Goal: Transaction & Acquisition: Purchase product/service

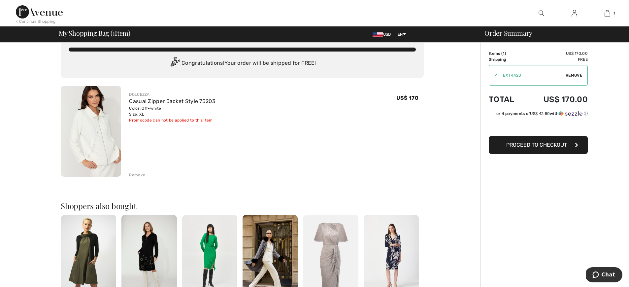
scroll to position [11, 0]
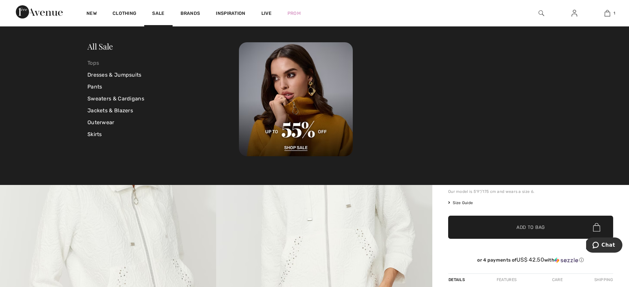
click at [91, 62] on link "Tops" at bounding box center [162, 63] width 151 height 12
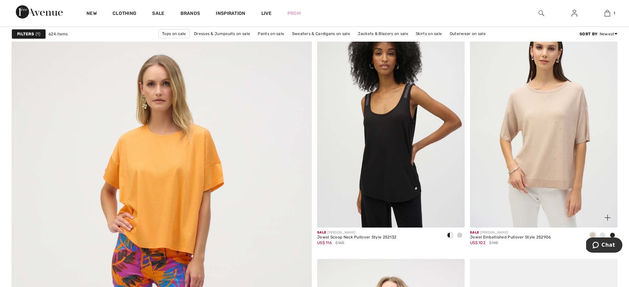
scroll to position [2094, 0]
click at [603, 234] on span at bounding box center [602, 234] width 5 height 5
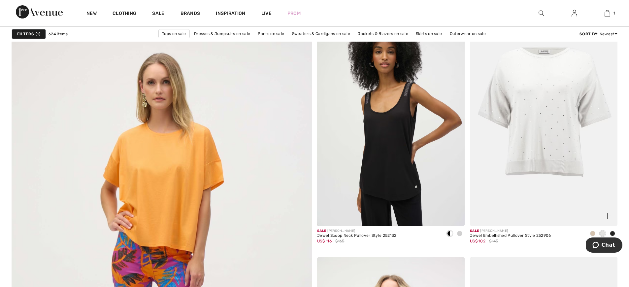
scroll to position [2097, 0]
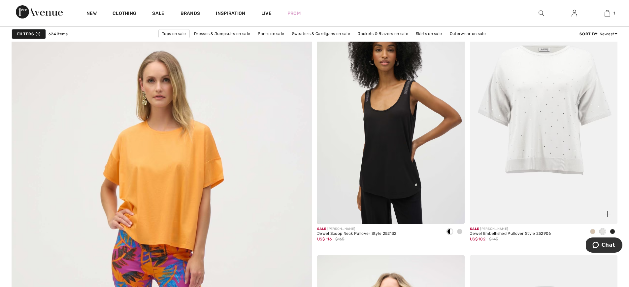
click at [546, 121] on img at bounding box center [544, 112] width 148 height 221
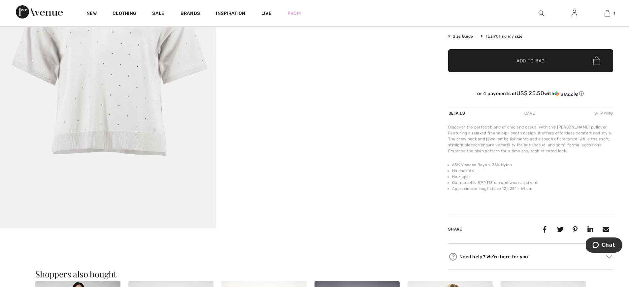
scroll to position [175, 0]
click at [102, 83] on img at bounding box center [108, 66] width 216 height 324
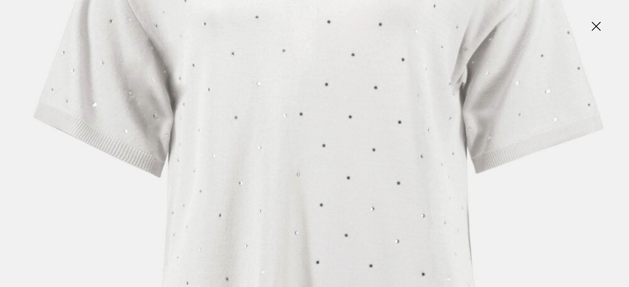
scroll to position [351, 0]
click at [597, 25] on img at bounding box center [595, 27] width 33 height 34
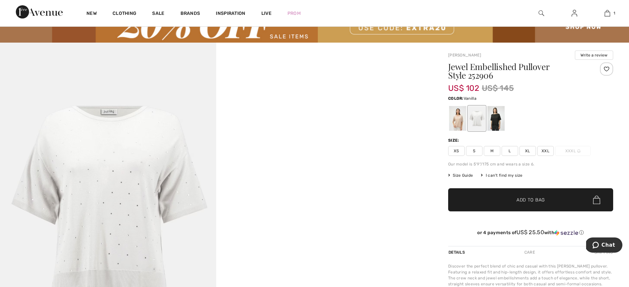
scroll to position [34, 0]
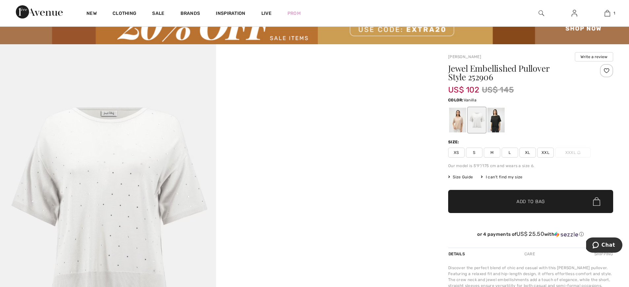
click at [528, 149] on span "XL" at bounding box center [527, 153] width 17 height 10
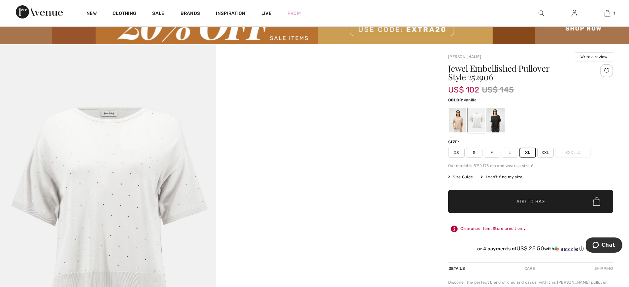
click at [531, 201] on span "Add to Bag" at bounding box center [530, 201] width 28 height 7
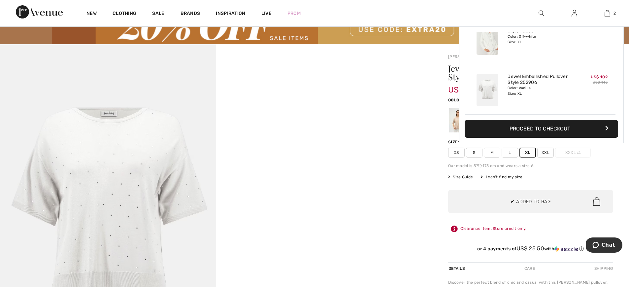
scroll to position [0, 0]
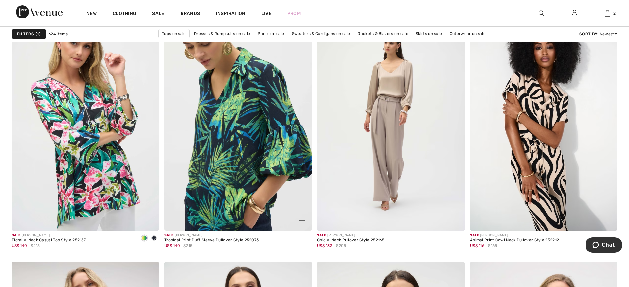
scroll to position [3467, 0]
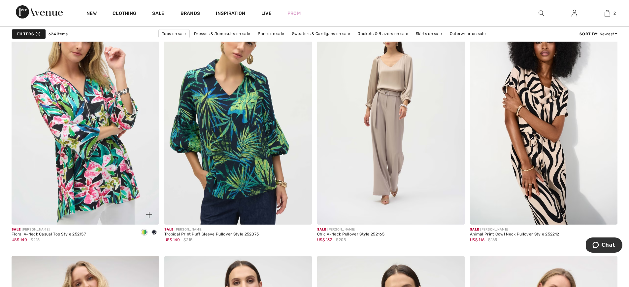
click at [155, 237] on div at bounding box center [154, 232] width 10 height 11
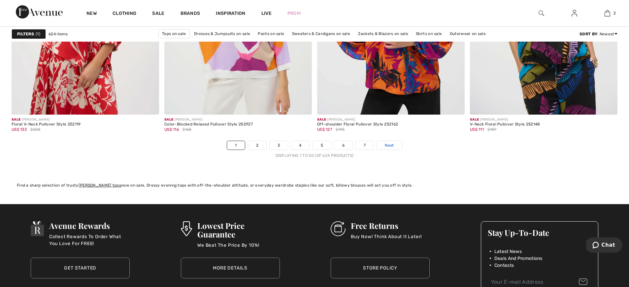
scroll to position [3836, 0]
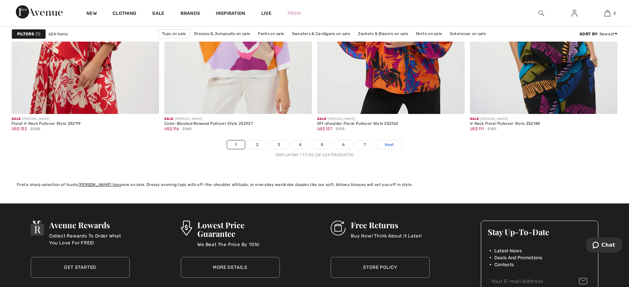
click at [392, 145] on span "Next" at bounding box center [389, 145] width 9 height 6
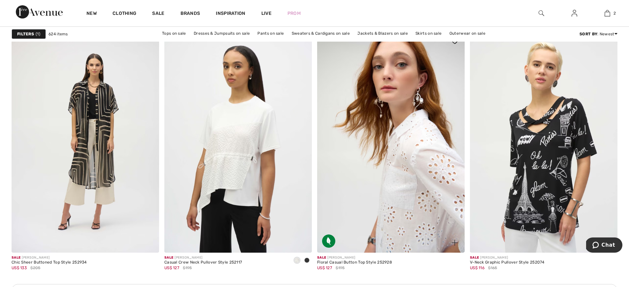
scroll to position [863, 0]
click at [428, 177] on img at bounding box center [391, 141] width 148 height 221
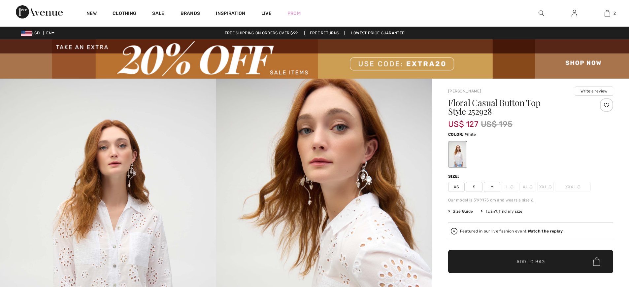
checkbox input "true"
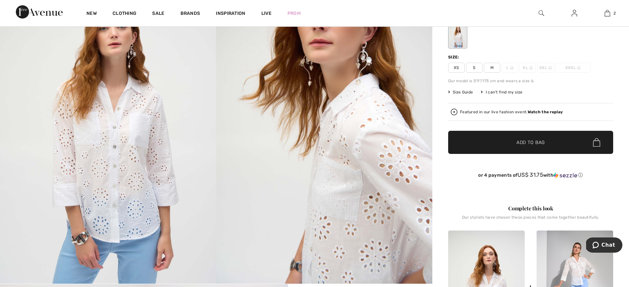
scroll to position [119, 0]
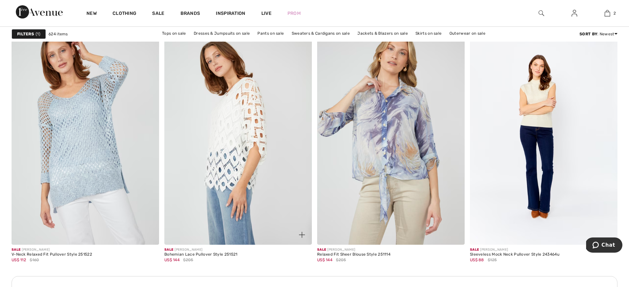
scroll to position [2835, 0]
click at [222, 121] on img at bounding box center [238, 133] width 148 height 221
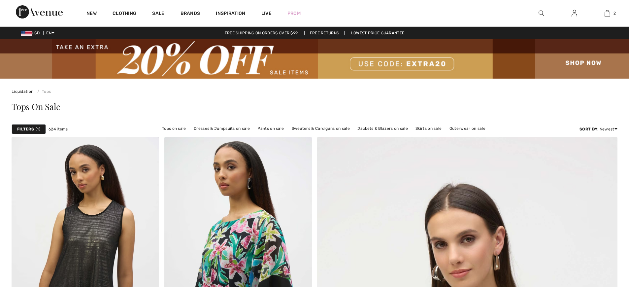
scroll to position [2833, 0]
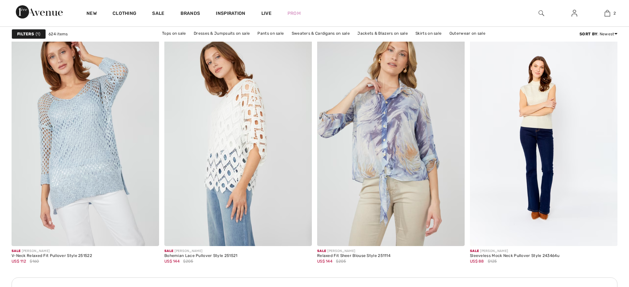
checkbox input "true"
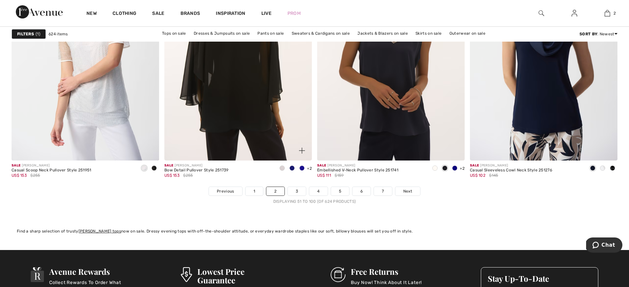
scroll to position [3790, 0]
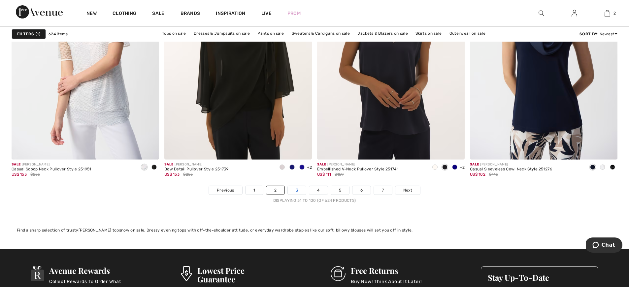
click at [296, 188] on link "3" at bounding box center [297, 190] width 18 height 9
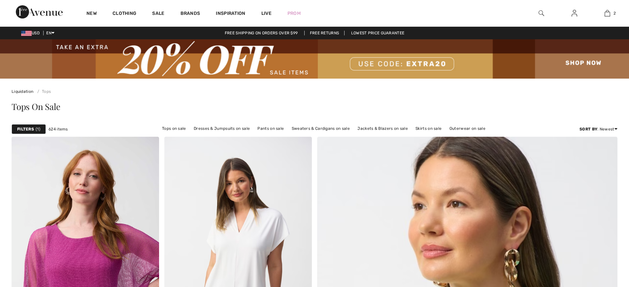
checkbox input "true"
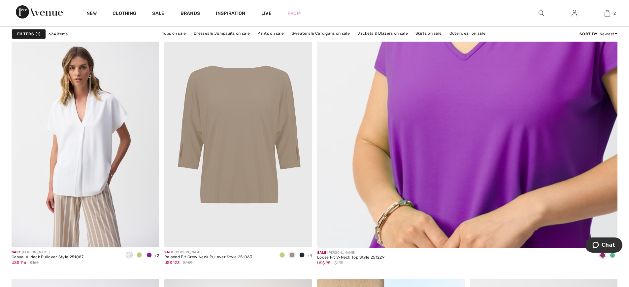
scroll to position [362, 0]
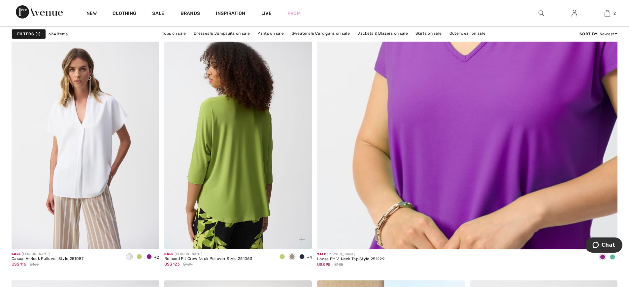
click at [234, 145] on img at bounding box center [238, 138] width 148 height 221
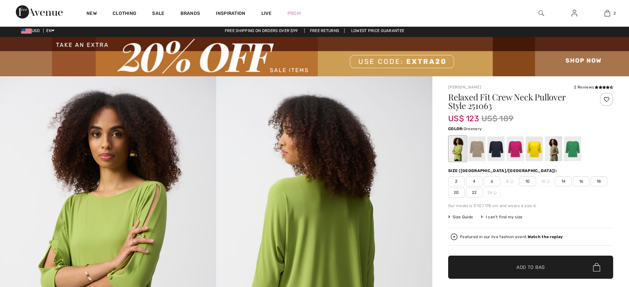
checkbox input "true"
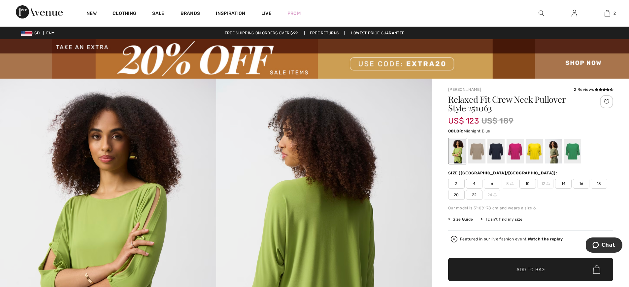
click at [498, 149] on div at bounding box center [495, 151] width 17 height 25
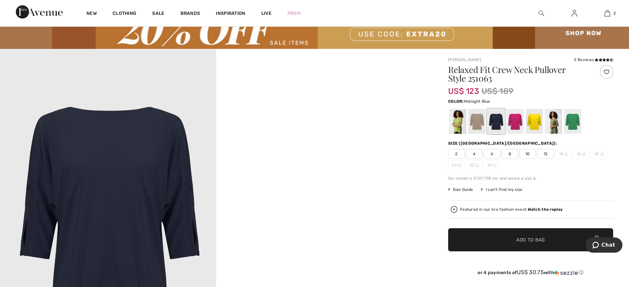
scroll to position [30, 0]
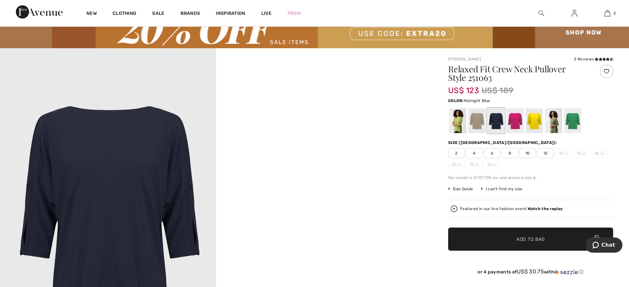
click at [546, 153] on span "12" at bounding box center [545, 153] width 17 height 10
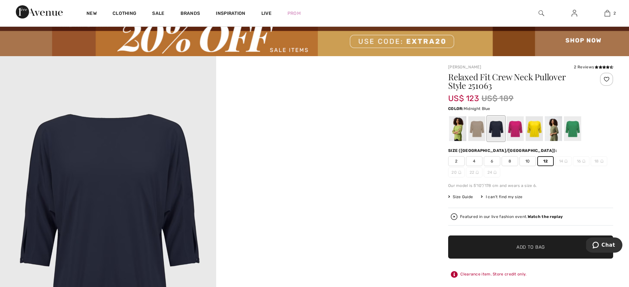
scroll to position [21, 0]
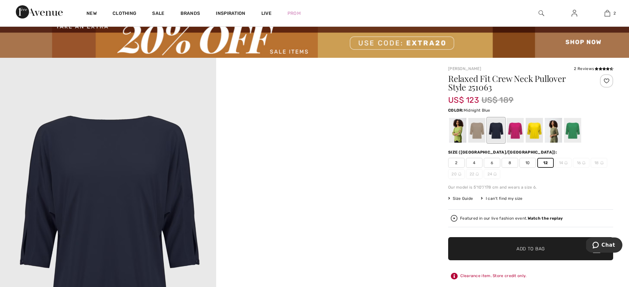
click at [87, 170] on img at bounding box center [108, 220] width 216 height 324
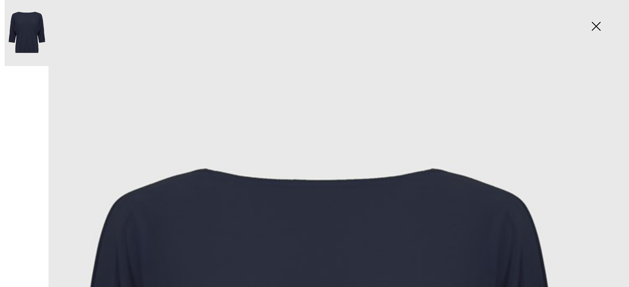
scroll to position [0, 0]
click at [598, 25] on img at bounding box center [595, 27] width 33 height 34
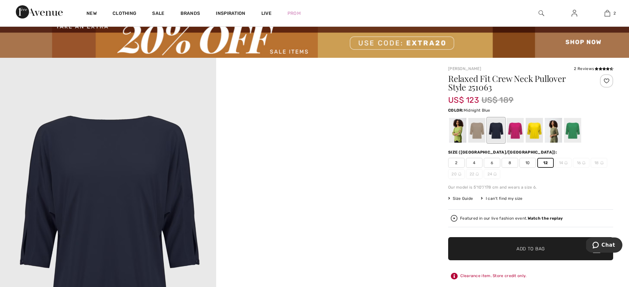
click at [539, 249] on span "Add to Bag" at bounding box center [530, 248] width 28 height 7
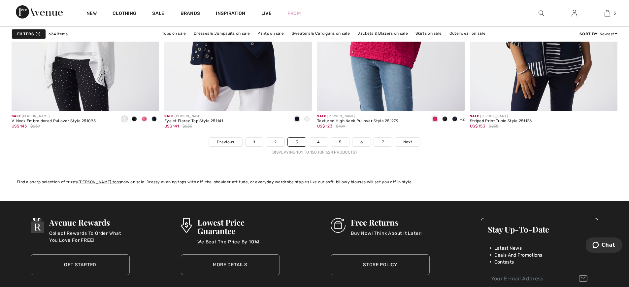
scroll to position [3832, 0]
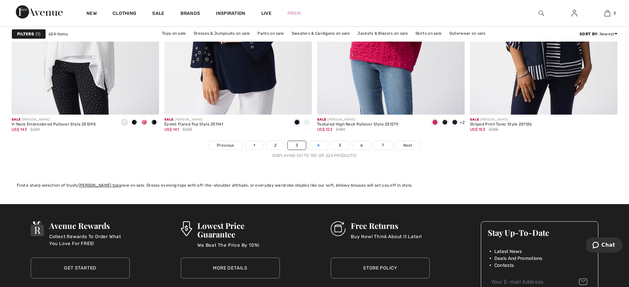
click at [318, 147] on link "4" at bounding box center [318, 145] width 18 height 9
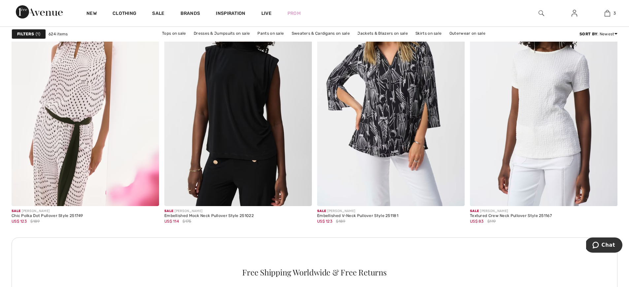
scroll to position [917, 0]
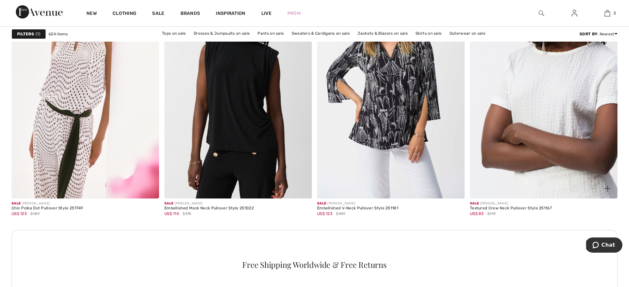
click at [545, 103] on img at bounding box center [544, 87] width 148 height 221
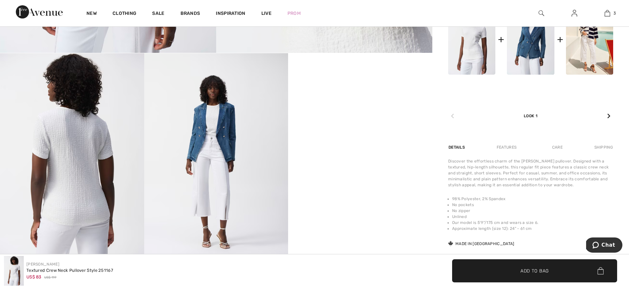
scroll to position [350, 0]
click at [83, 167] on img at bounding box center [72, 161] width 144 height 216
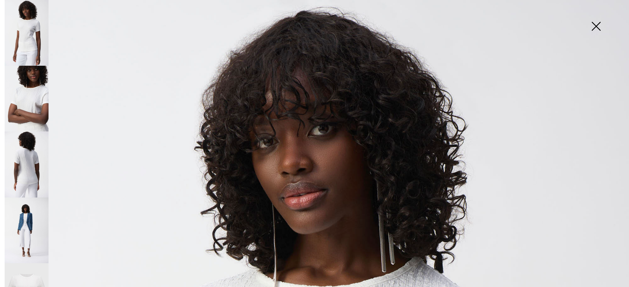
scroll to position [0, 0]
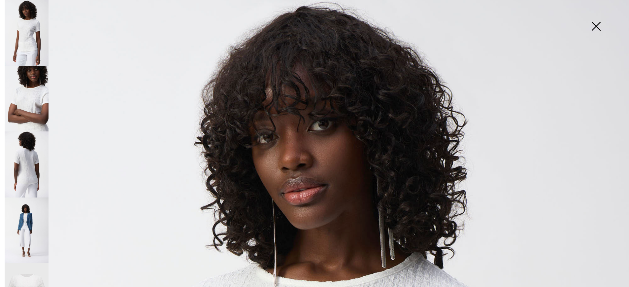
click at [596, 25] on img at bounding box center [595, 27] width 33 height 34
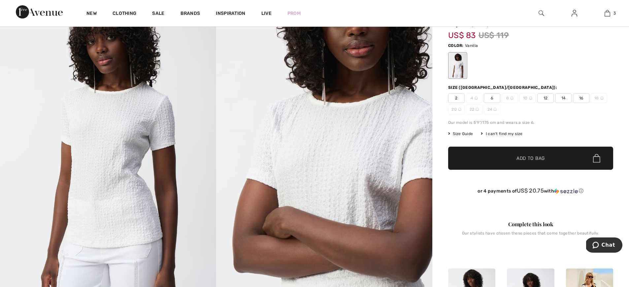
scroll to position [87, 0]
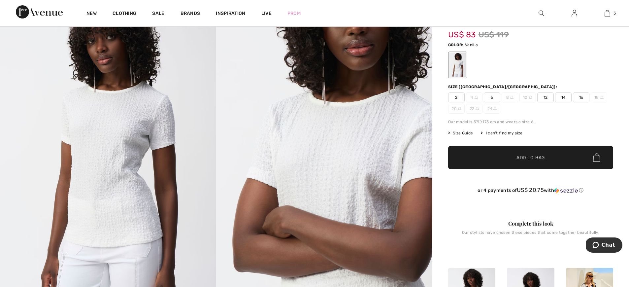
click at [546, 96] on span "12" at bounding box center [545, 97] width 17 height 10
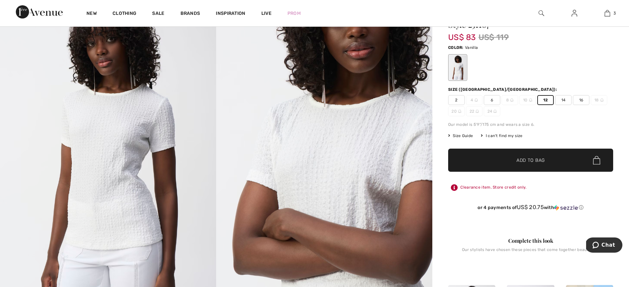
click at [535, 159] on span "Add to Bag" at bounding box center [530, 160] width 28 height 7
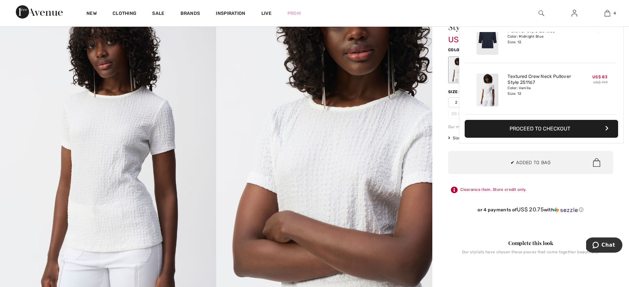
scroll to position [0, 0]
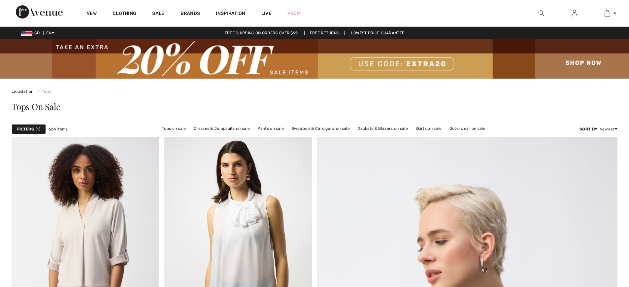
scroll to position [917, 0]
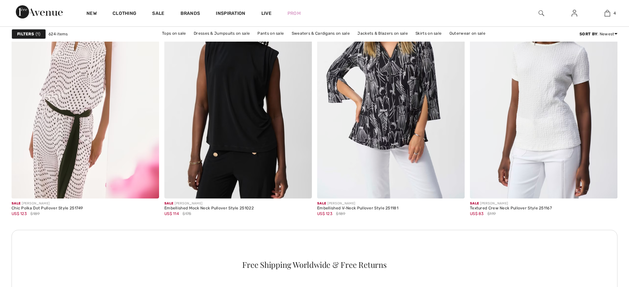
checkbox input "true"
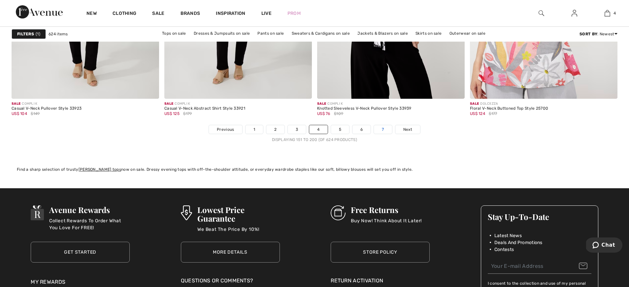
scroll to position [3850, 0]
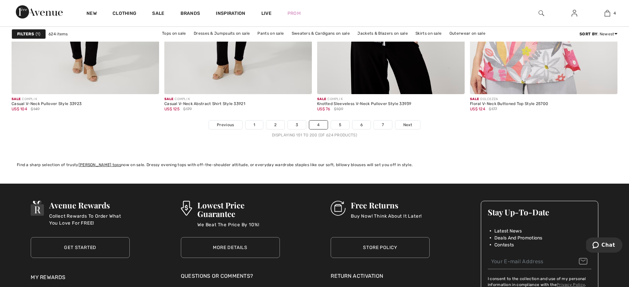
click at [342, 130] on nav "Previous 1 2 3 4 5 6 7 Next Displaying 151 to 200 (of 624 products)" at bounding box center [315, 129] width 606 height 18
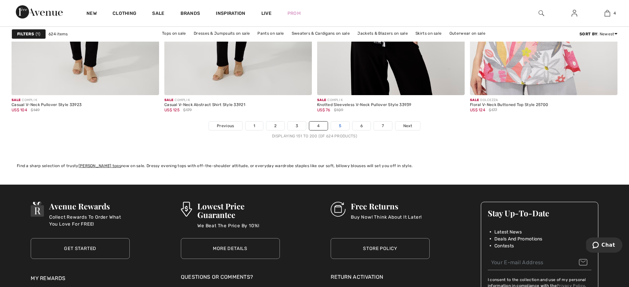
click at [342, 124] on link "5" at bounding box center [340, 125] width 18 height 9
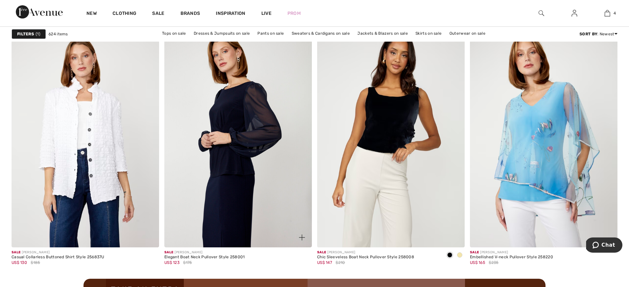
scroll to position [1721, 0]
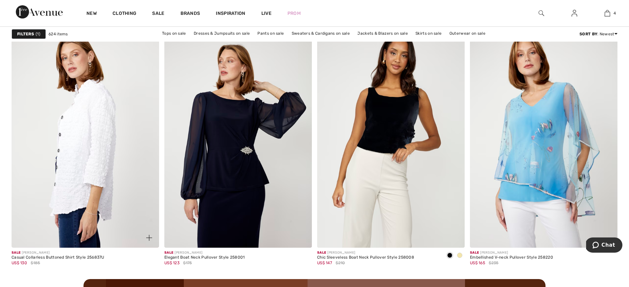
click at [101, 132] on img at bounding box center [86, 136] width 148 height 221
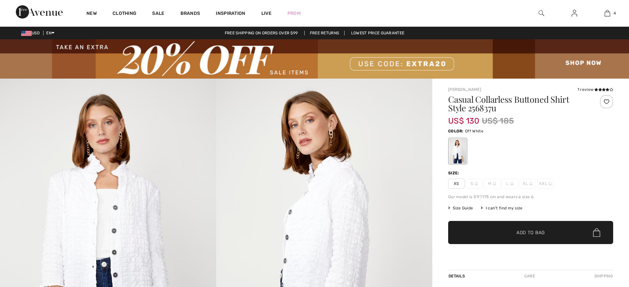
checkbox input "true"
click at [326, 221] on img at bounding box center [324, 241] width 216 height 324
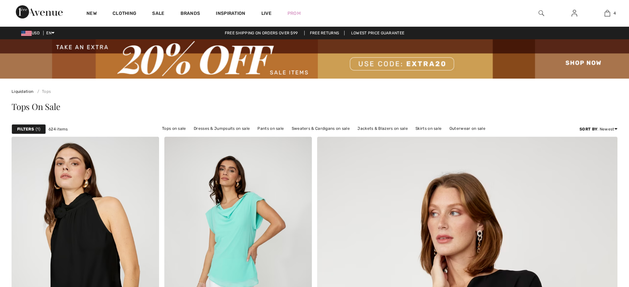
checkbox input "true"
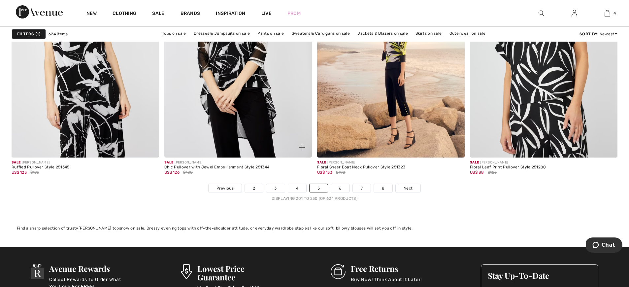
scroll to position [3793, 0]
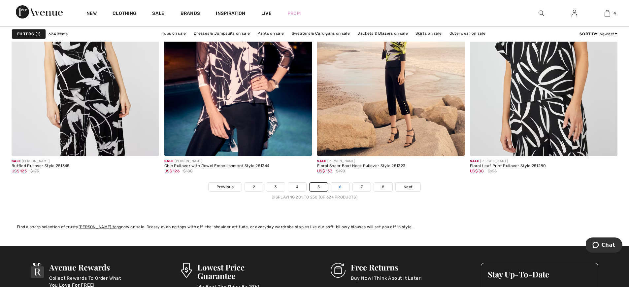
click at [340, 186] on link "6" at bounding box center [340, 186] width 18 height 9
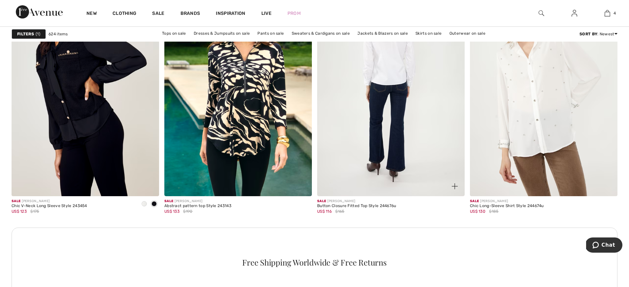
scroll to position [920, 0]
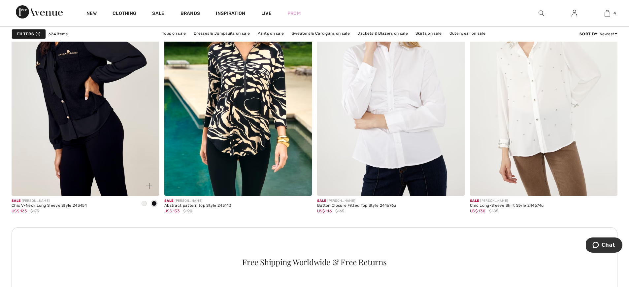
click at [146, 203] on span at bounding box center [144, 203] width 5 height 5
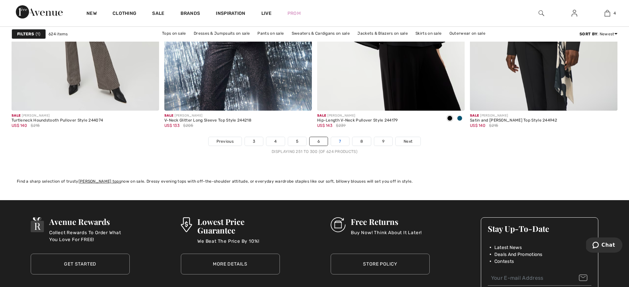
scroll to position [3840, 0]
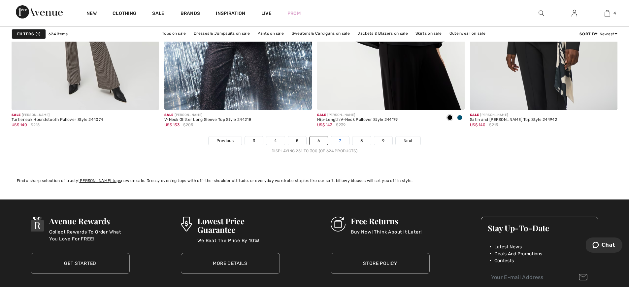
click at [341, 144] on link "7" at bounding box center [340, 140] width 18 height 9
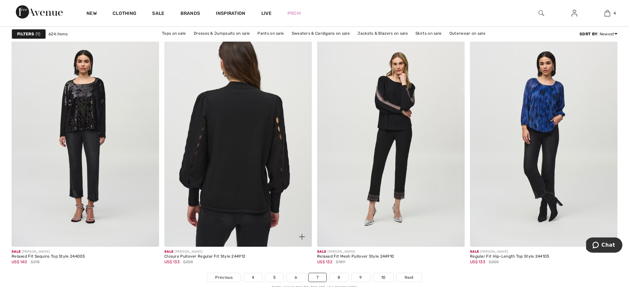
scroll to position [3710, 0]
click at [232, 132] on img at bounding box center [238, 136] width 148 height 221
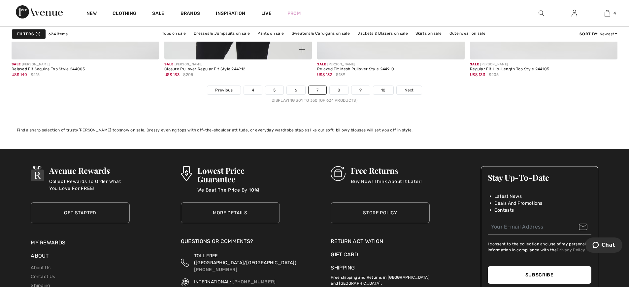
scroll to position [3914, 0]
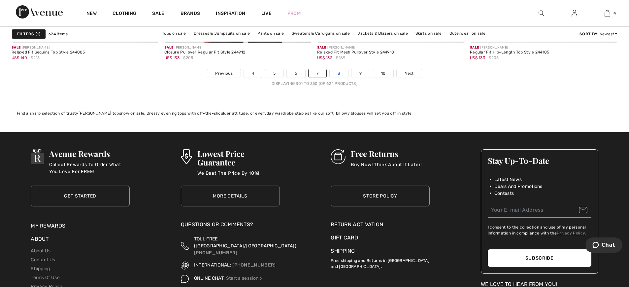
click at [340, 69] on link "8" at bounding box center [339, 73] width 18 height 9
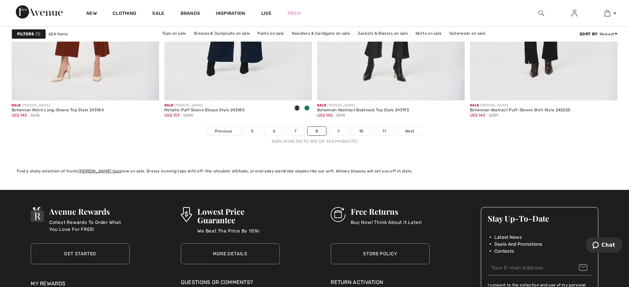
scroll to position [3850, 0]
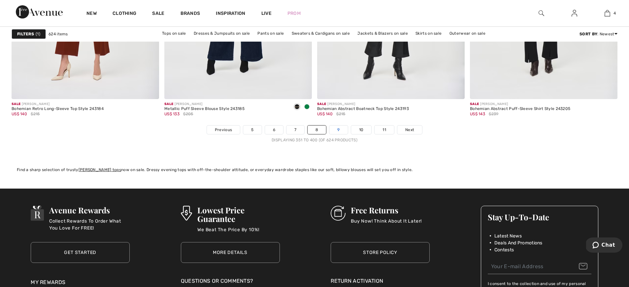
click at [338, 131] on link "9" at bounding box center [338, 129] width 18 height 9
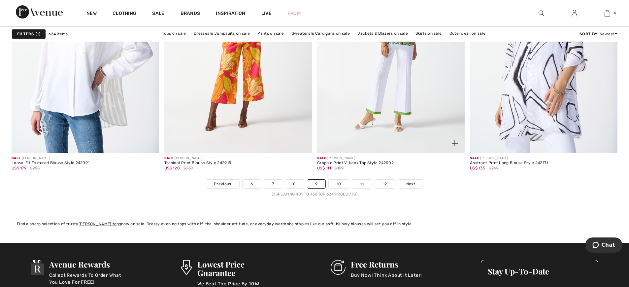
scroll to position [3797, 0]
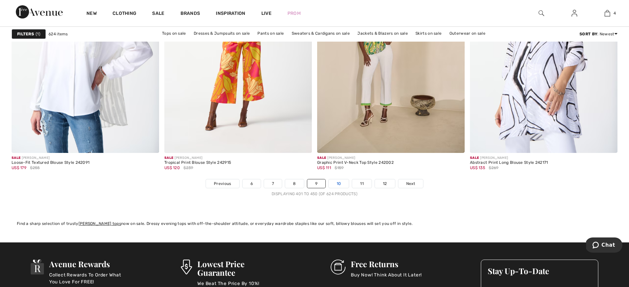
click at [339, 183] on link "10" at bounding box center [339, 183] width 20 height 9
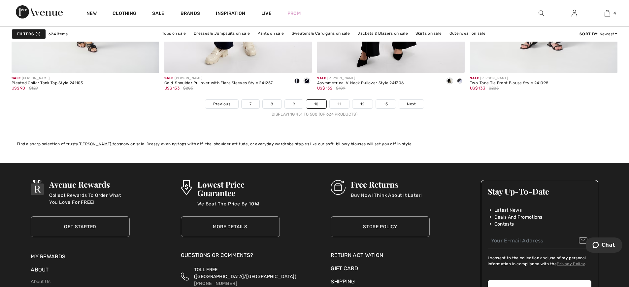
scroll to position [3878, 0]
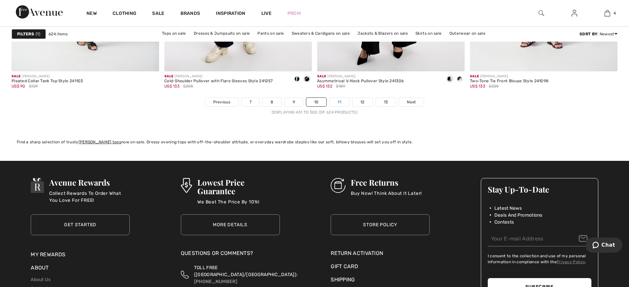
click at [339, 100] on link "11" at bounding box center [339, 102] width 19 height 9
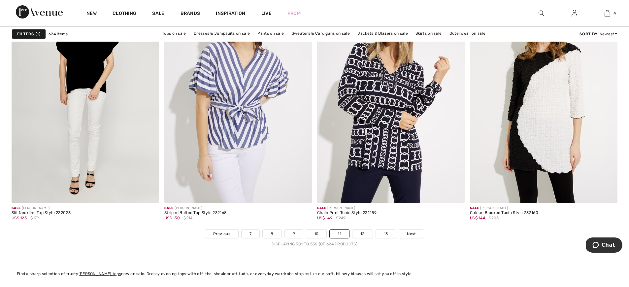
scroll to position [3758, 0]
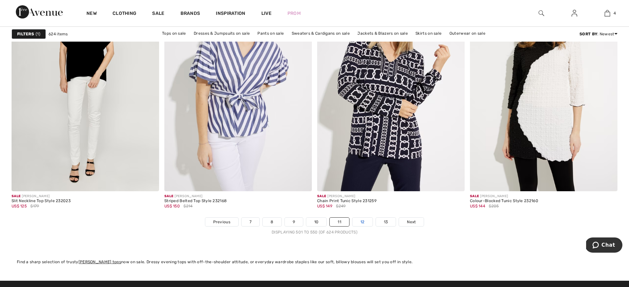
click at [362, 221] on link "12" at bounding box center [362, 221] width 20 height 9
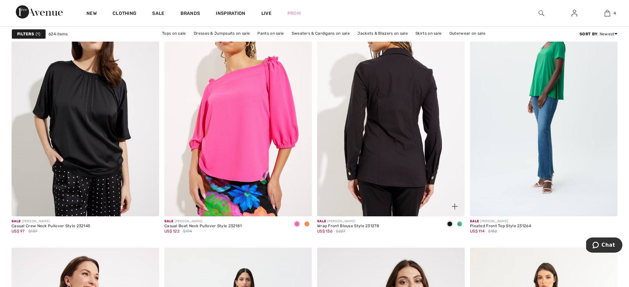
scroll to position [639, 0]
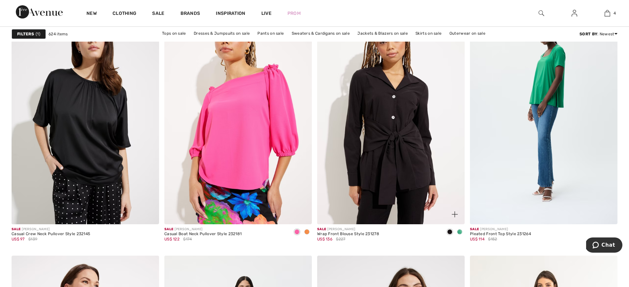
click at [462, 231] on span at bounding box center [459, 231] width 5 height 5
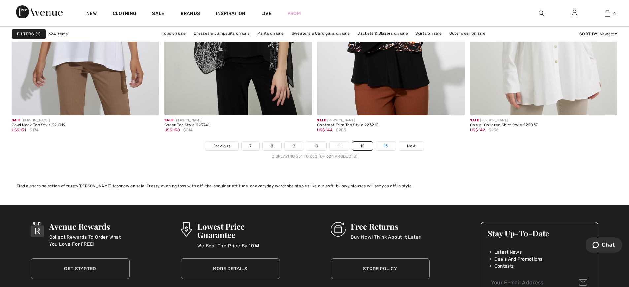
scroll to position [3837, 0]
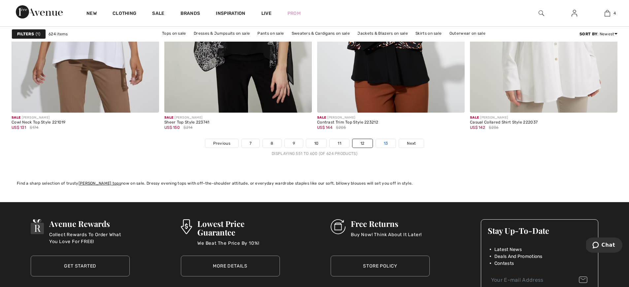
click at [387, 146] on link "13" at bounding box center [386, 143] width 20 height 9
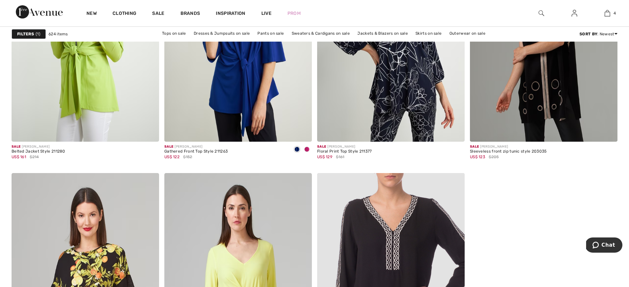
scroll to position [1561, 0]
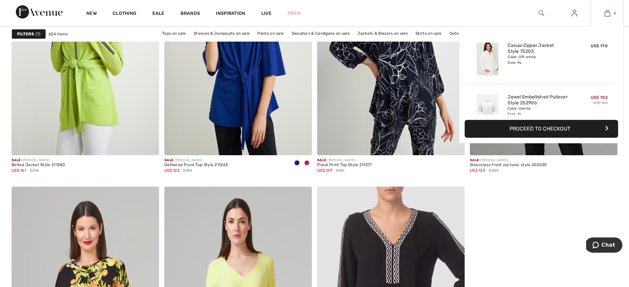
click at [609, 14] on img at bounding box center [608, 13] width 6 height 8
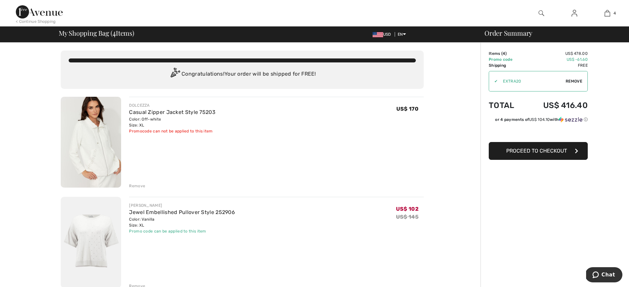
click at [101, 150] on img at bounding box center [91, 142] width 60 height 91
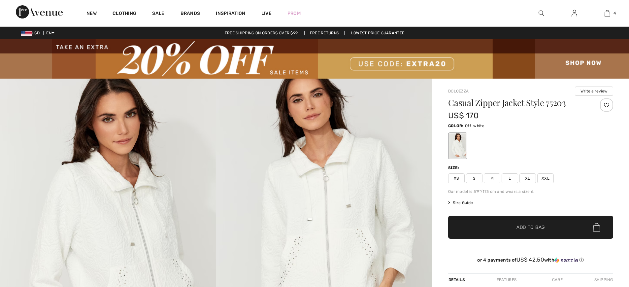
checkbox input "true"
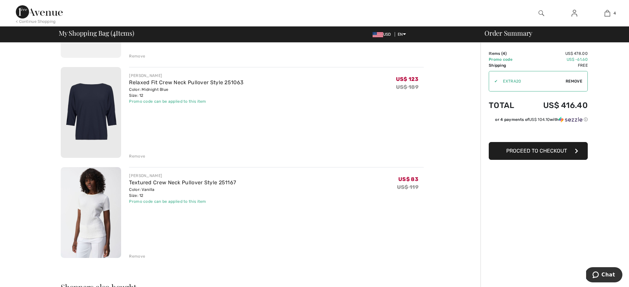
scroll to position [224, 0]
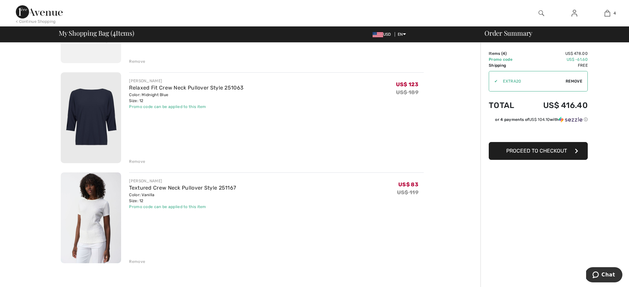
click at [88, 211] on img at bounding box center [91, 217] width 60 height 91
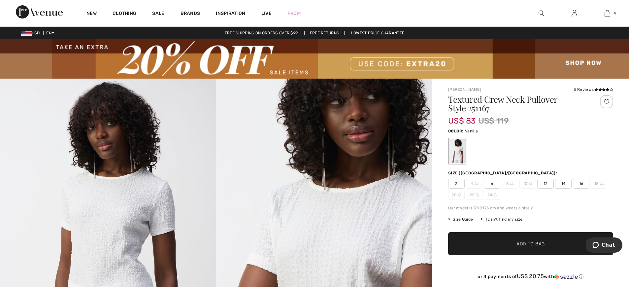
click at [570, 68] on img at bounding box center [314, 58] width 629 height 39
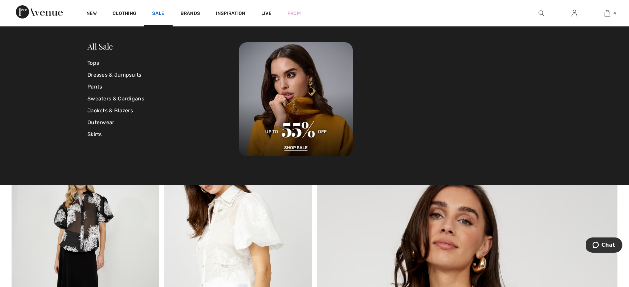
scroll to position [0, 0]
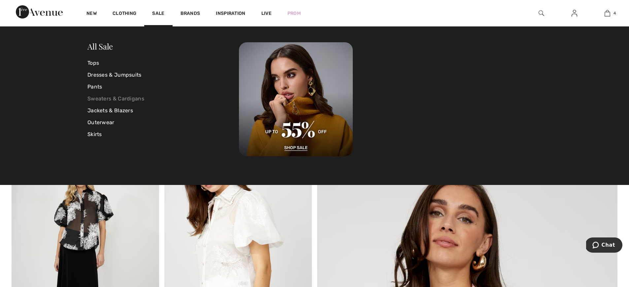
click at [105, 98] on link "Sweaters & Cardigans" at bounding box center [162, 99] width 151 height 12
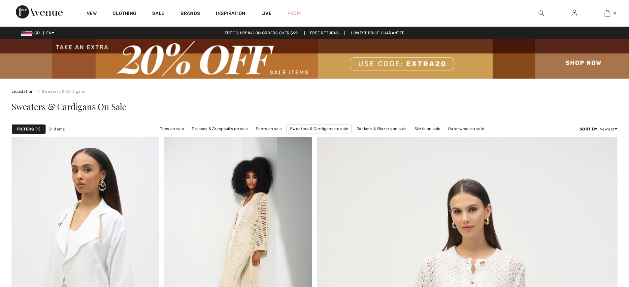
checkbox input "true"
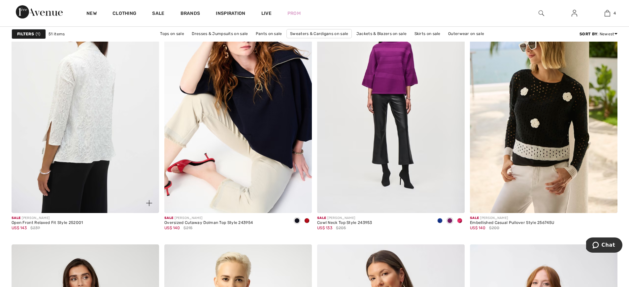
scroll to position [650, 0]
click at [92, 115] on img at bounding box center [86, 101] width 148 height 221
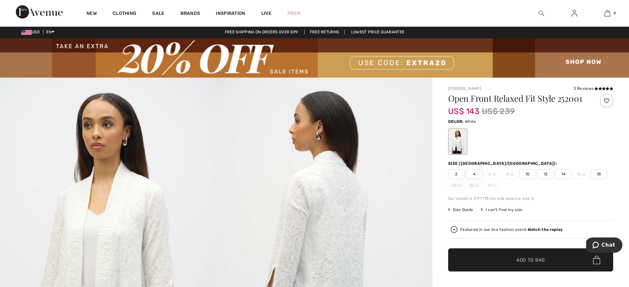
scroll to position [1, 0]
click at [132, 224] on img at bounding box center [108, 240] width 216 height 324
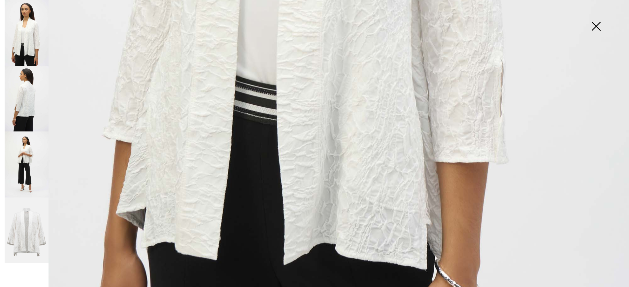
scroll to position [537, 0]
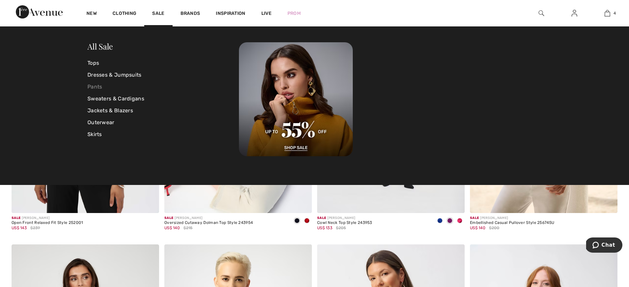
click at [97, 85] on link "Pants" at bounding box center [162, 87] width 151 height 12
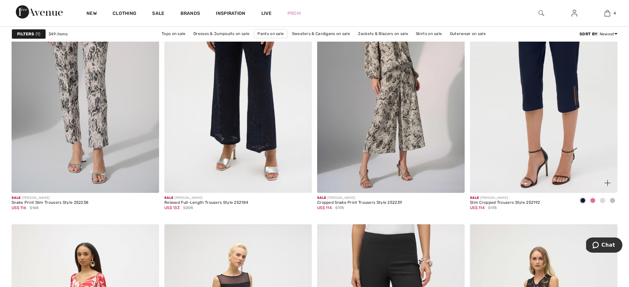
scroll to position [673, 0]
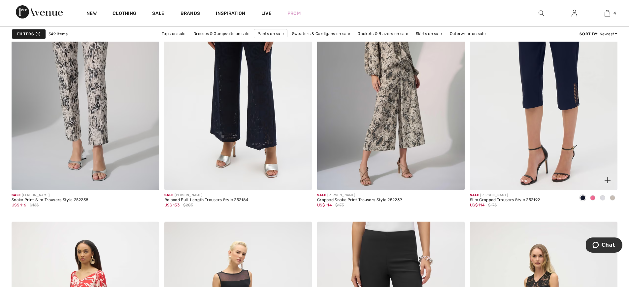
click at [604, 197] on span at bounding box center [602, 197] width 5 height 5
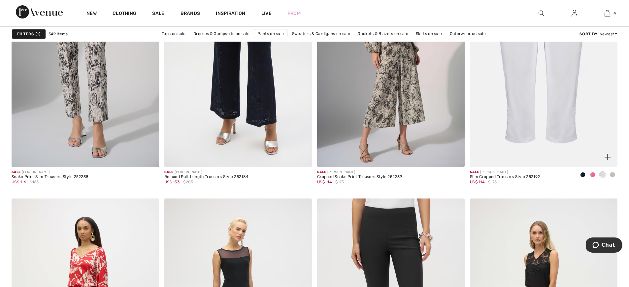
scroll to position [698, 0]
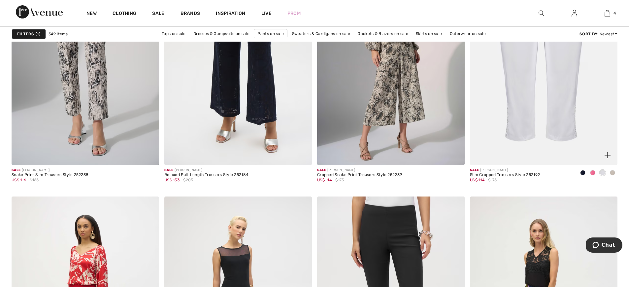
click at [526, 59] on img at bounding box center [544, 54] width 148 height 221
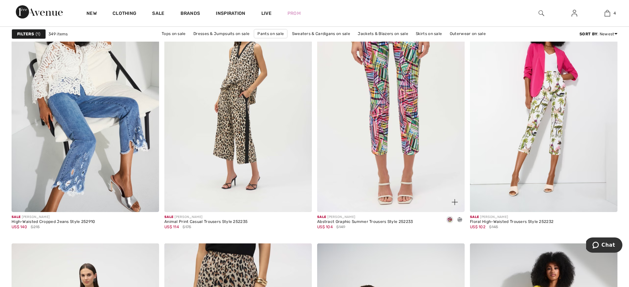
scroll to position [3229, 0]
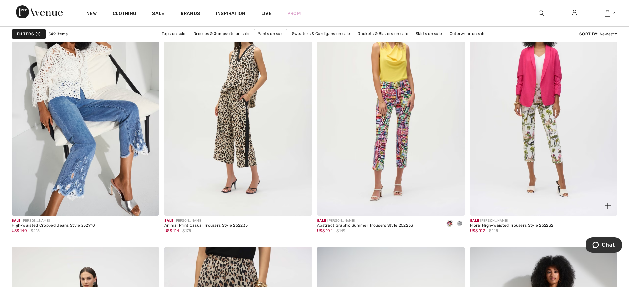
click at [550, 120] on img at bounding box center [544, 104] width 148 height 221
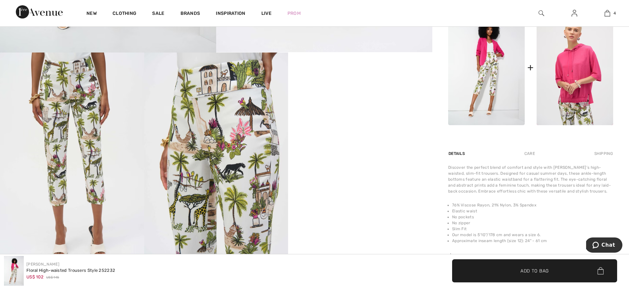
scroll to position [353, 0]
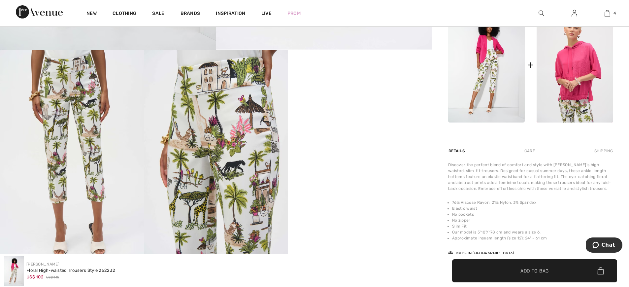
click at [196, 134] on img at bounding box center [216, 158] width 144 height 216
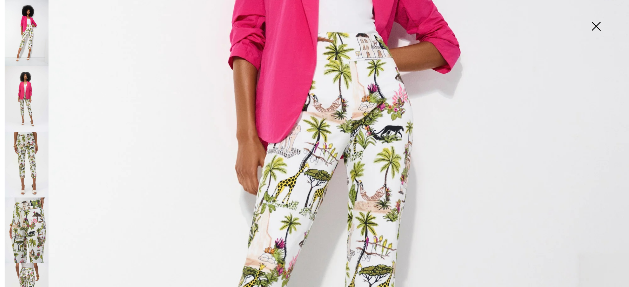
scroll to position [322, 0]
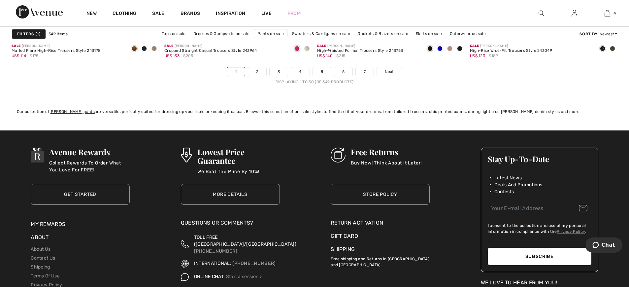
scroll to position [3916, 0]
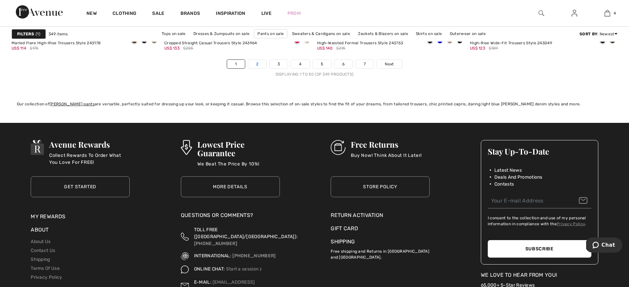
click at [256, 63] on link "2" at bounding box center [257, 64] width 18 height 9
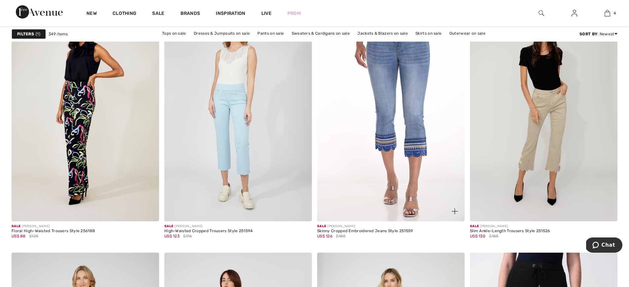
scroll to position [639, 0]
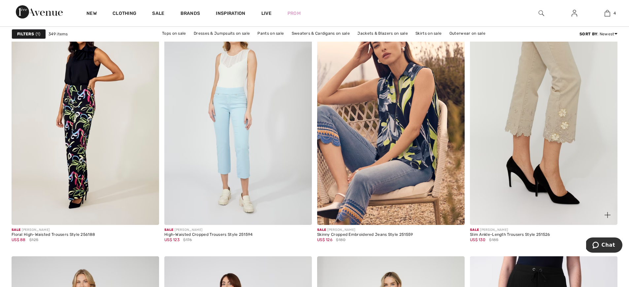
click at [564, 118] on img at bounding box center [544, 113] width 148 height 221
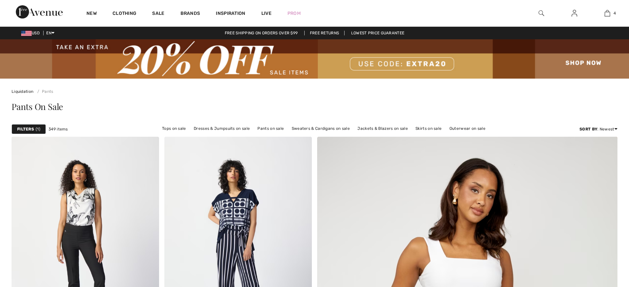
scroll to position [639, 0]
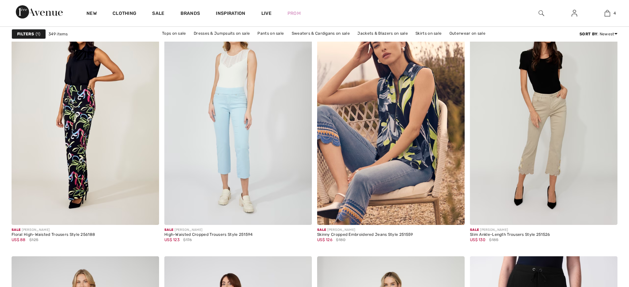
checkbox input "true"
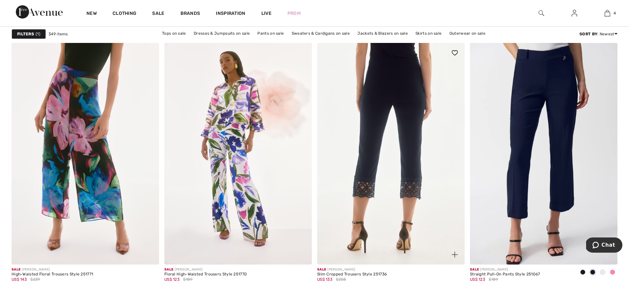
scroll to position [3181, 0]
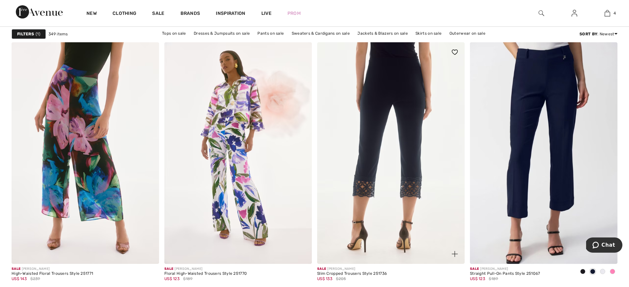
click at [390, 88] on img at bounding box center [391, 152] width 148 height 221
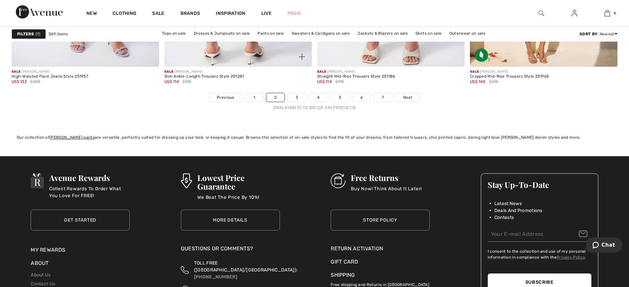
scroll to position [3889, 0]
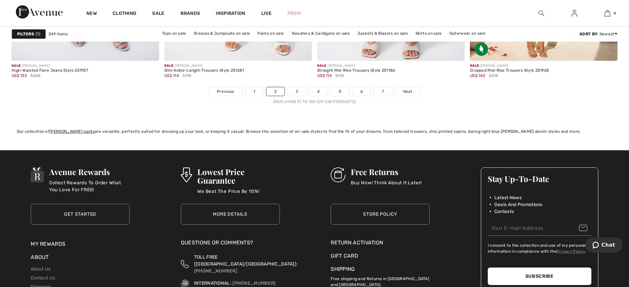
click at [298, 91] on link "3" at bounding box center [297, 91] width 18 height 9
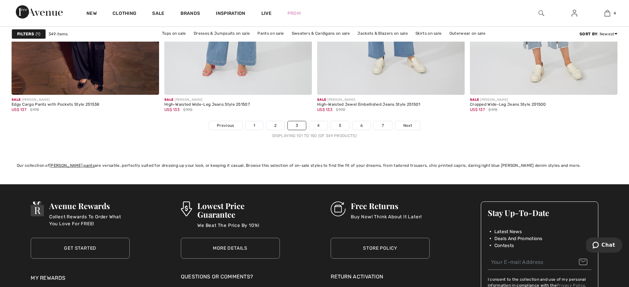
scroll to position [3870, 0]
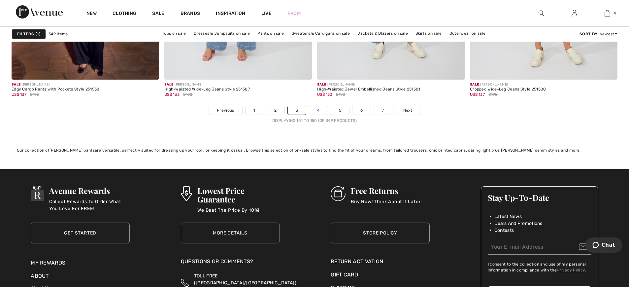
click at [319, 110] on link "4" at bounding box center [318, 110] width 18 height 9
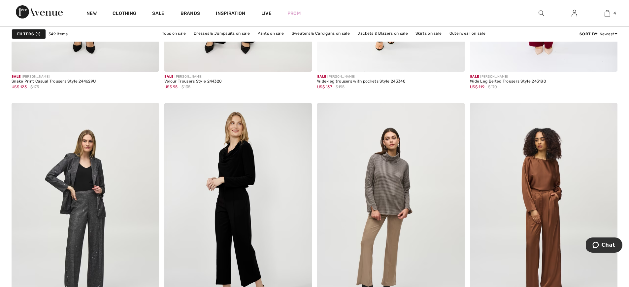
scroll to position [1404, 0]
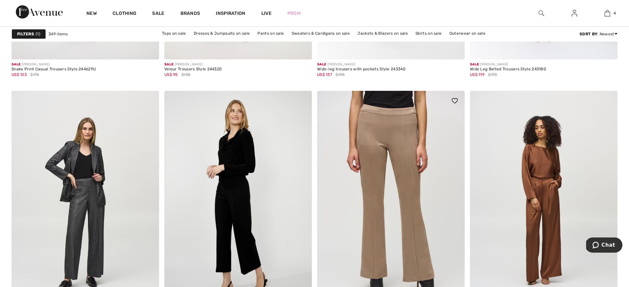
click at [390, 174] on img at bounding box center [391, 201] width 148 height 221
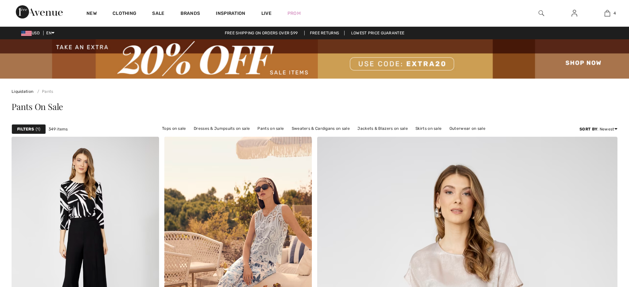
checkbox input "true"
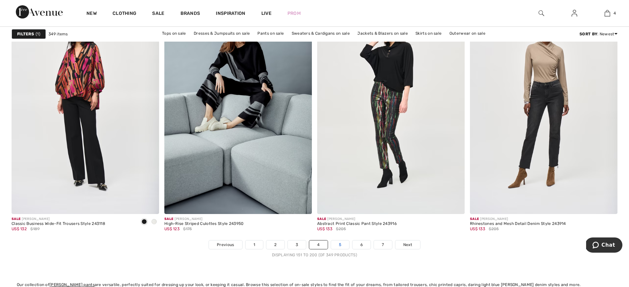
scroll to position [3738, 0]
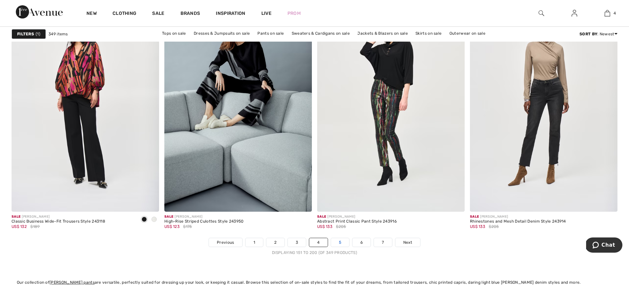
click at [343, 244] on link "5" at bounding box center [340, 242] width 18 height 9
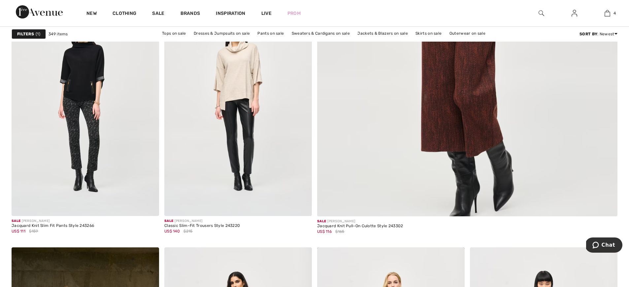
scroll to position [397, 0]
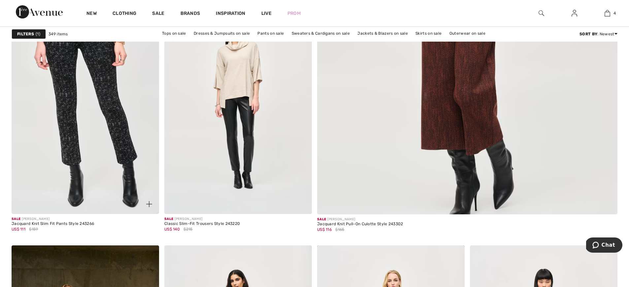
click at [66, 88] on img at bounding box center [86, 103] width 148 height 221
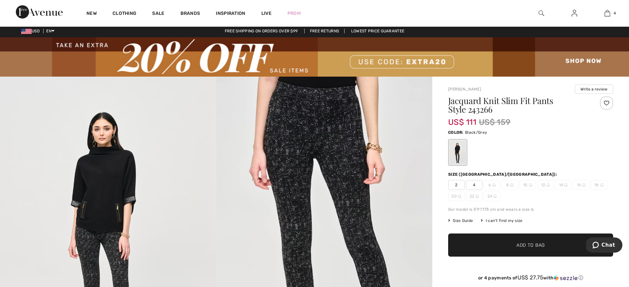
click at [283, 176] on img at bounding box center [324, 239] width 216 height 324
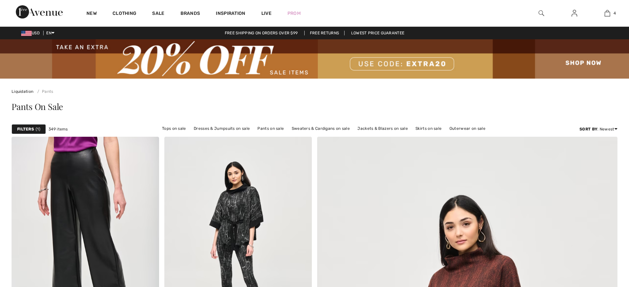
scroll to position [396, 0]
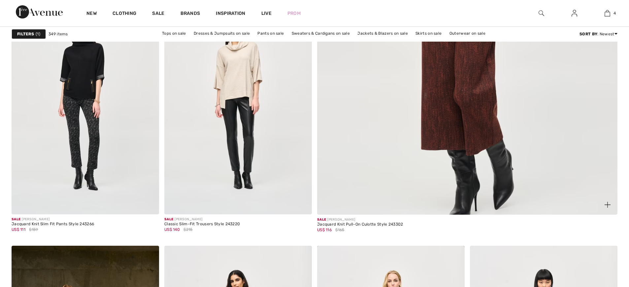
checkbox input "true"
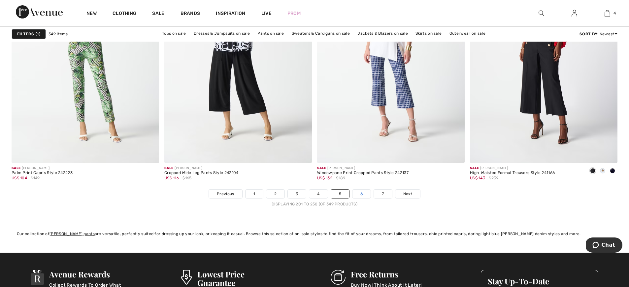
scroll to position [3788, 0]
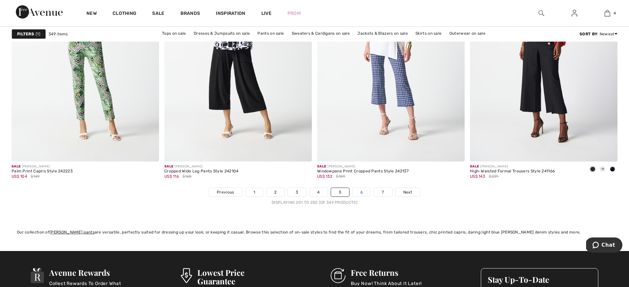
click at [362, 193] on link "6" at bounding box center [361, 192] width 18 height 9
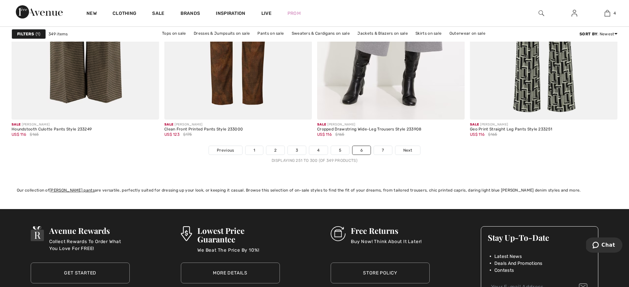
scroll to position [3845, 0]
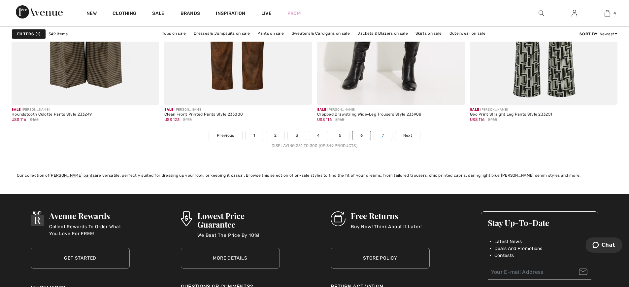
click at [383, 134] on link "7" at bounding box center [383, 135] width 18 height 9
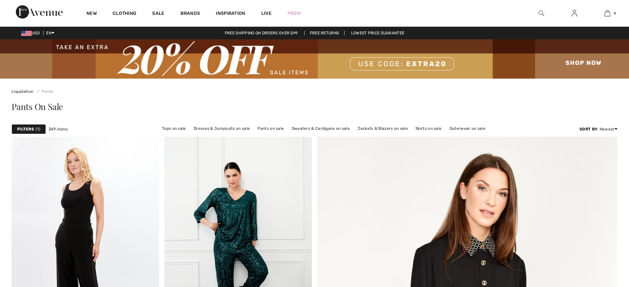
checkbox input "true"
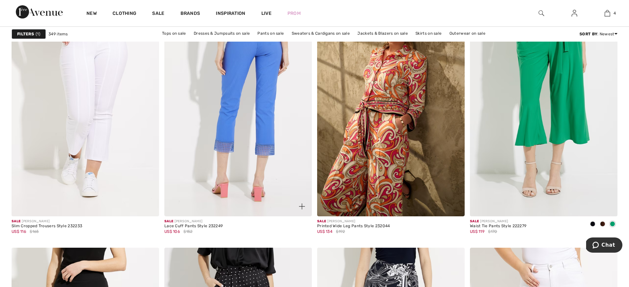
scroll to position [1503, 0]
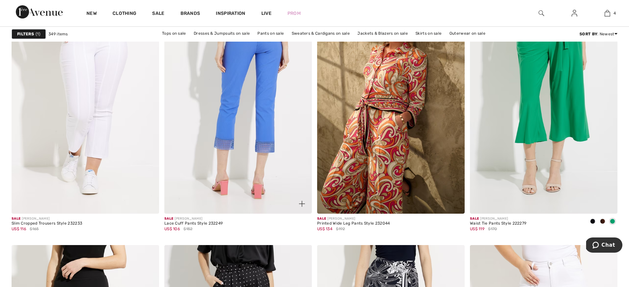
click at [262, 92] on img at bounding box center [238, 102] width 148 height 221
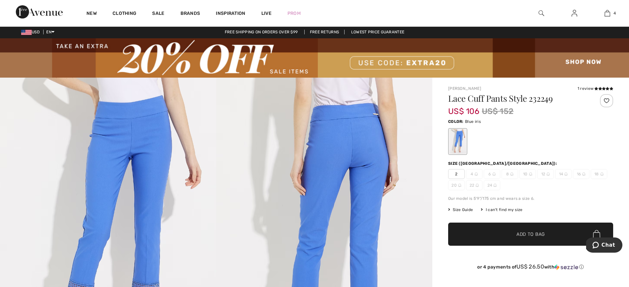
scroll to position [1, 0]
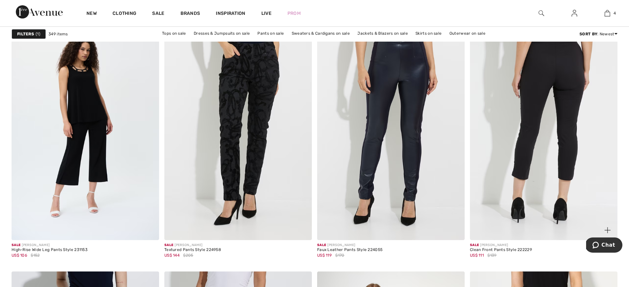
scroll to position [2588, 0]
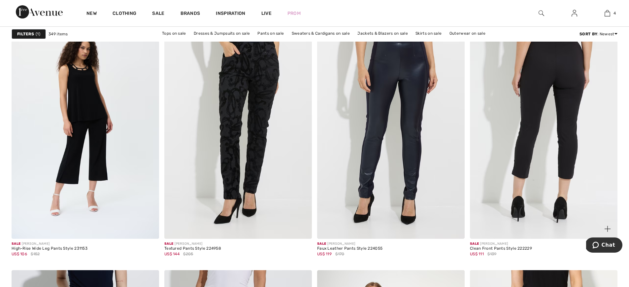
click at [534, 116] on img at bounding box center [544, 127] width 148 height 221
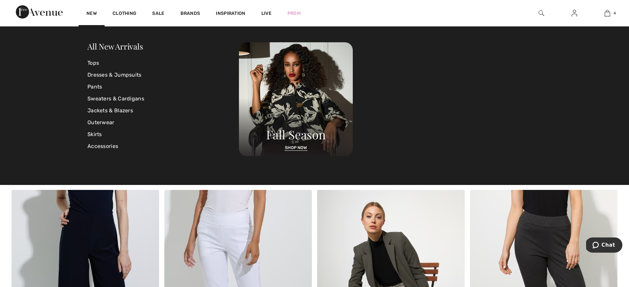
scroll to position [2670, 0]
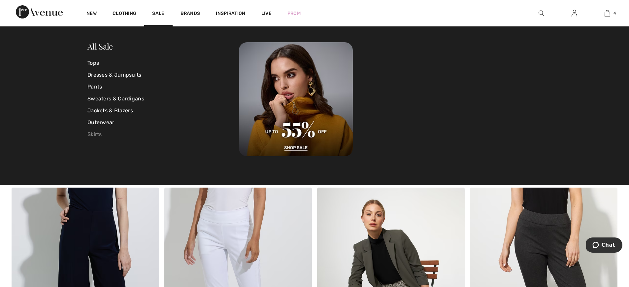
click at [97, 133] on link "Skirts" at bounding box center [162, 134] width 151 height 12
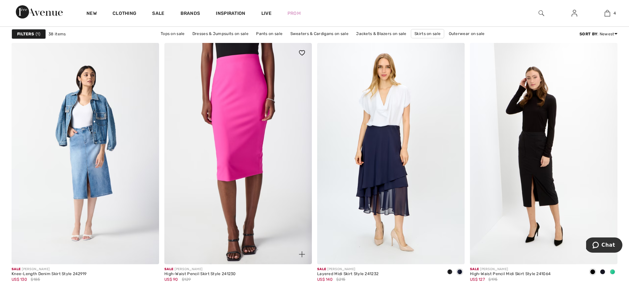
scroll to position [2818, 0]
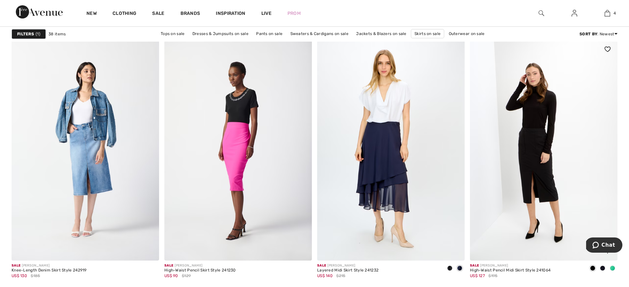
click at [613, 268] on span at bounding box center [612, 267] width 5 height 5
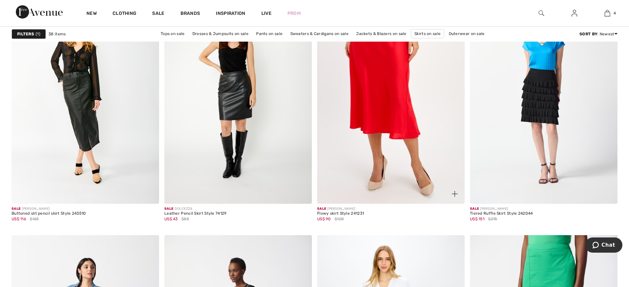
scroll to position [2620, 0]
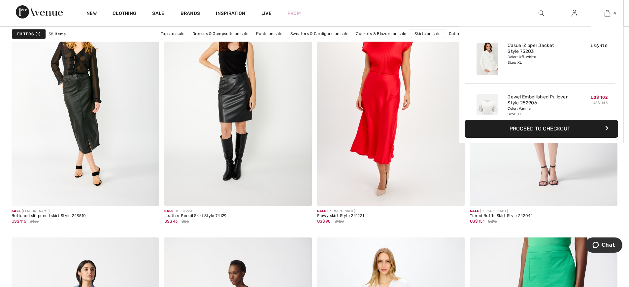
click at [550, 127] on button "Proceed to Checkout" at bounding box center [541, 129] width 153 height 18
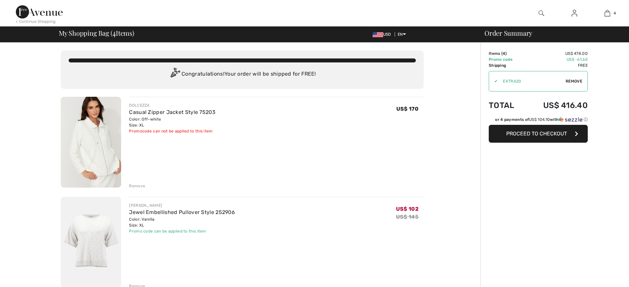
checkbox input "true"
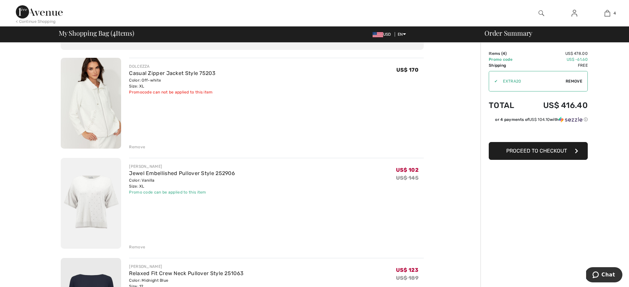
scroll to position [40, 0]
click at [138, 146] on div "Remove" at bounding box center [137, 146] width 16 height 6
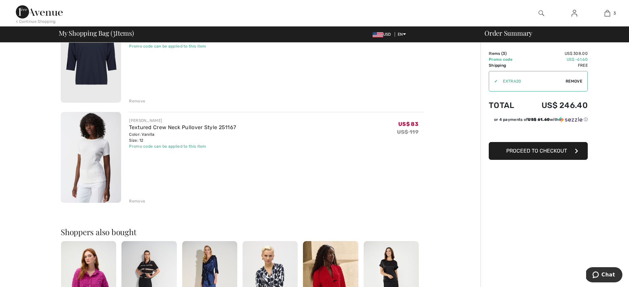
scroll to position [183, 0]
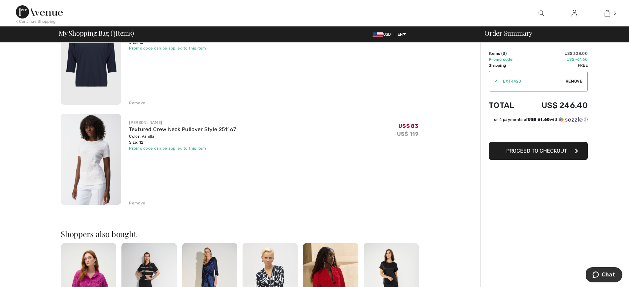
click at [137, 202] on div "Remove" at bounding box center [137, 203] width 16 height 6
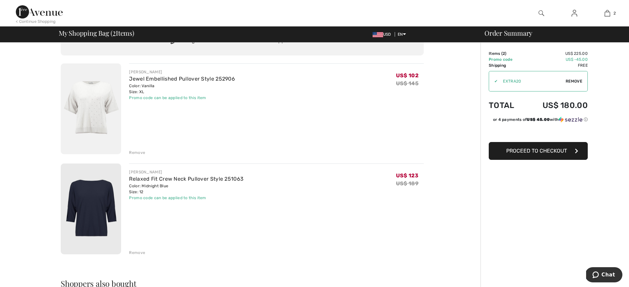
scroll to position [34, 0]
click at [98, 202] on img at bounding box center [91, 208] width 60 height 91
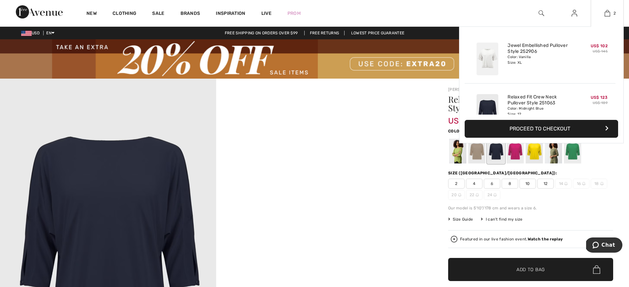
click at [549, 127] on button "Proceed to Checkout" at bounding box center [541, 129] width 153 height 18
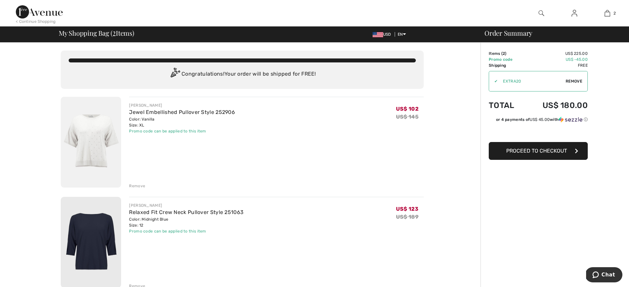
click at [538, 149] on span "Proceed to Checkout" at bounding box center [536, 151] width 61 height 6
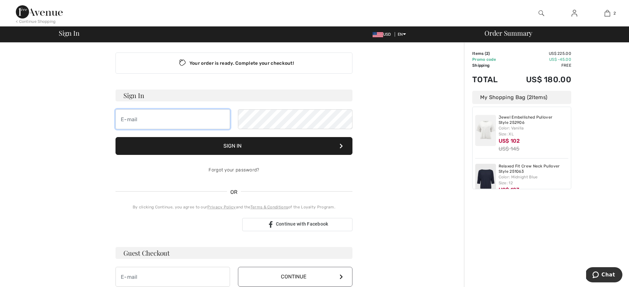
scroll to position [4, 0]
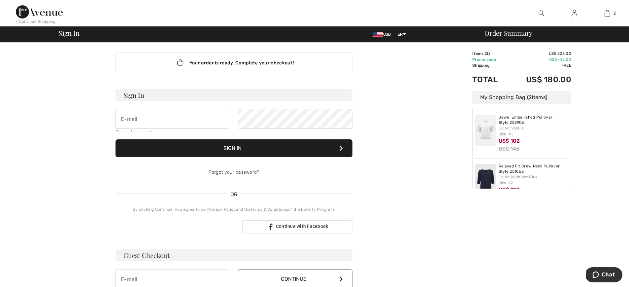
click at [169, 250] on div "Your order is ready. Complete your checkout! Sign In Can not be empty Sign In F…" at bounding box center [234, 170] width 248 height 263
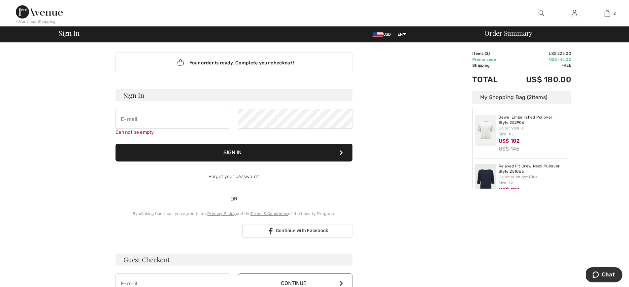
click at [201, 262] on h3 "Guest Checkout" at bounding box center [234, 259] width 237 height 12
click at [118, 117] on input "email" at bounding box center [173, 119] width 115 height 20
type input "bsburns@comcast.net"
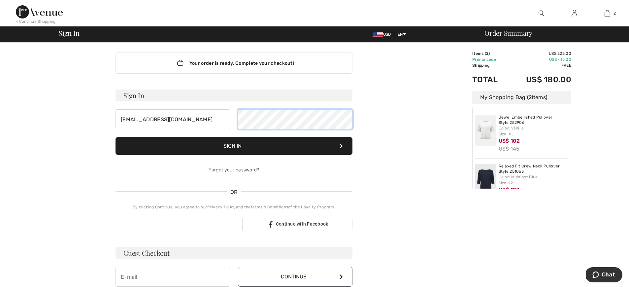
click at [234, 146] on button "Sign In" at bounding box center [234, 146] width 237 height 18
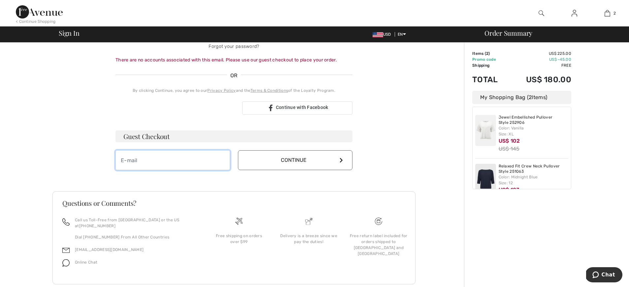
scroll to position [128, 0]
drag, startPoint x: 121, startPoint y: 162, endPoint x: 159, endPoint y: 168, distance: 38.7
click at [121, 162] on input "email" at bounding box center [173, 160] width 115 height 20
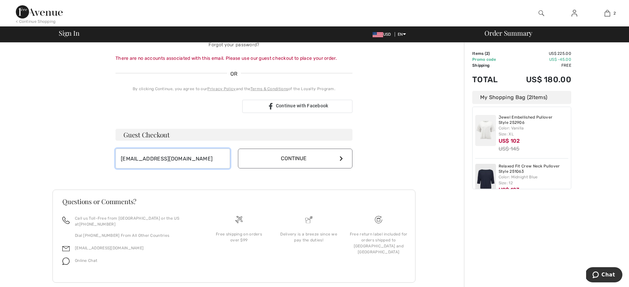
type input "[EMAIL_ADDRESS][DOMAIN_NAME]"
click at [296, 158] on button "Continue" at bounding box center [295, 159] width 115 height 20
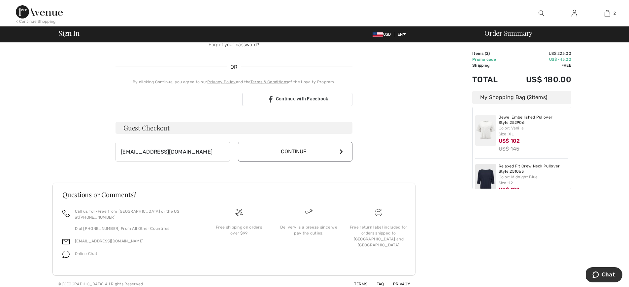
scroll to position [128, 0]
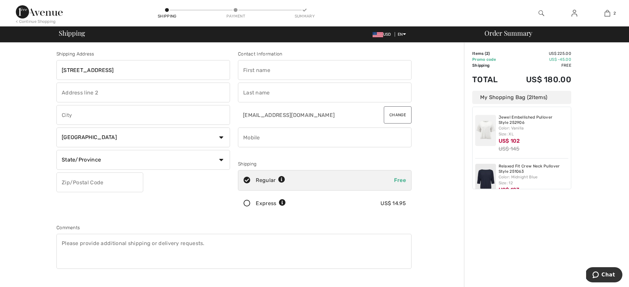
type input "19112 Kapteyns St"
type input "Barbara"
type input "Burns"
click at [185, 209] on div "Shipping Address 19112 Kapteyns St Country Canada United States Afghanistan Ala…" at bounding box center [143, 133] width 182 height 166
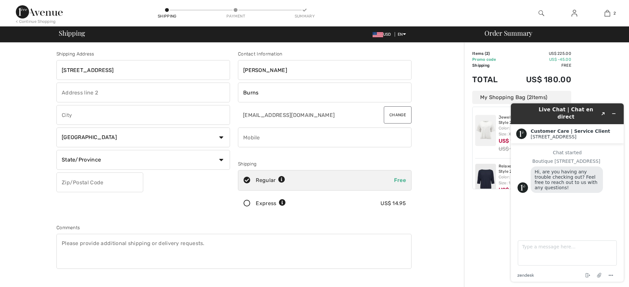
select select "US"
select select "OR"
type input "97068"
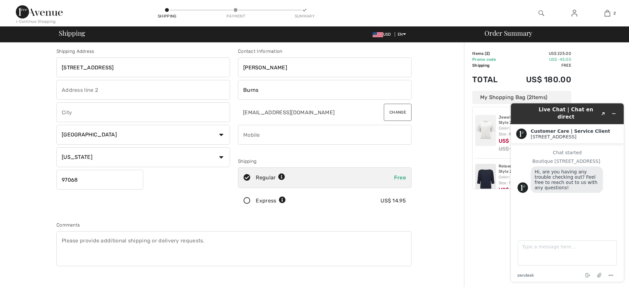
scroll to position [2, 0]
type input "A"
type input "West Linn"
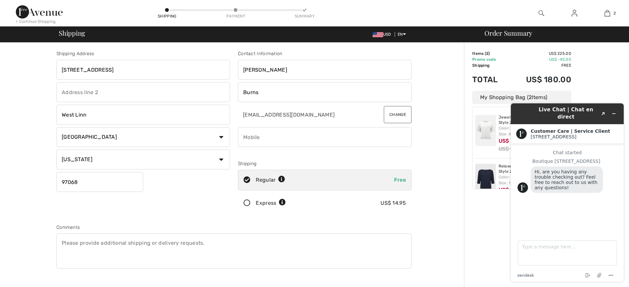
scroll to position [0, 0]
click at [409, 137] on input "phone" at bounding box center [325, 137] width 174 height 20
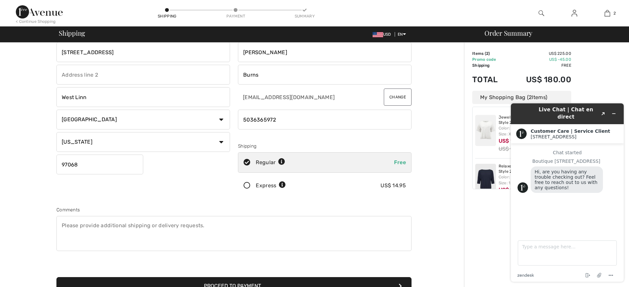
scroll to position [29, 0]
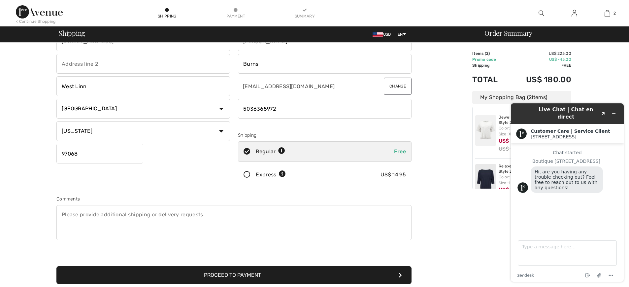
type input "5036365972"
click at [248, 174] on icon at bounding box center [246, 174] width 17 height 7
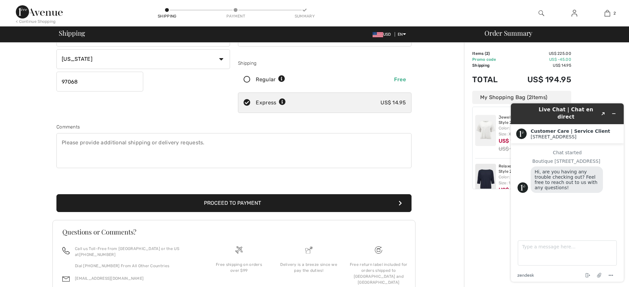
scroll to position [102, 0]
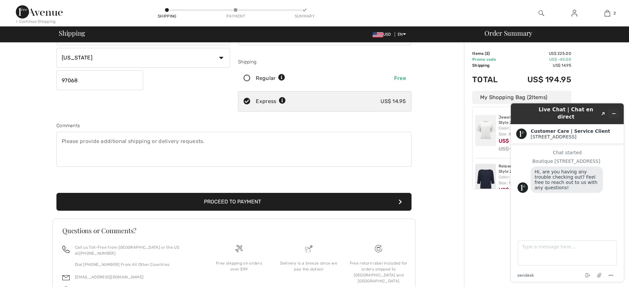
click at [613, 111] on icon "Minimize widget" at bounding box center [613, 113] width 5 height 5
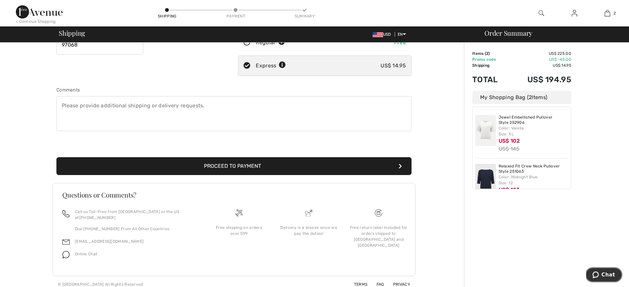
scroll to position [137, 0]
click at [341, 165] on button "Proceed to Payment" at bounding box center [233, 166] width 355 height 18
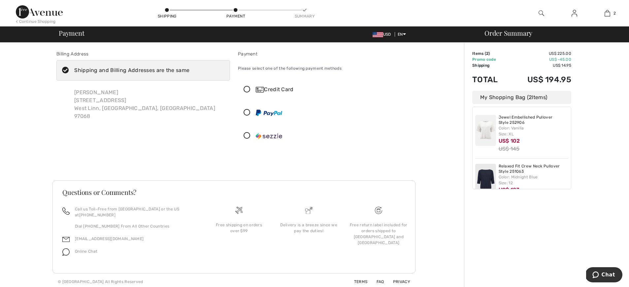
click at [248, 88] on icon at bounding box center [246, 89] width 17 height 7
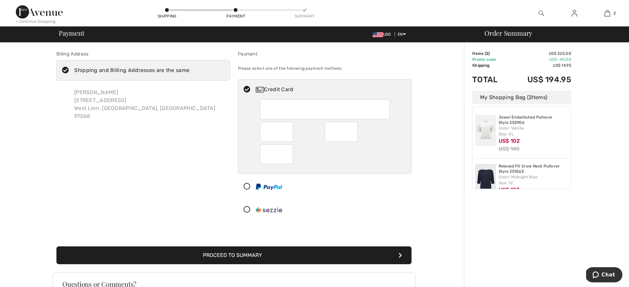
click at [298, 255] on button "Proceed to Summary" at bounding box center [233, 255] width 355 height 18
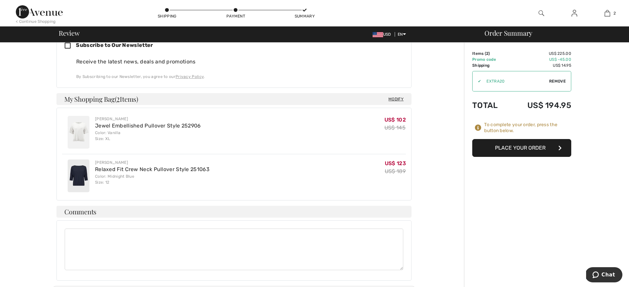
scroll to position [295, 0]
click at [516, 148] on button "Place Your Order" at bounding box center [521, 148] width 99 height 18
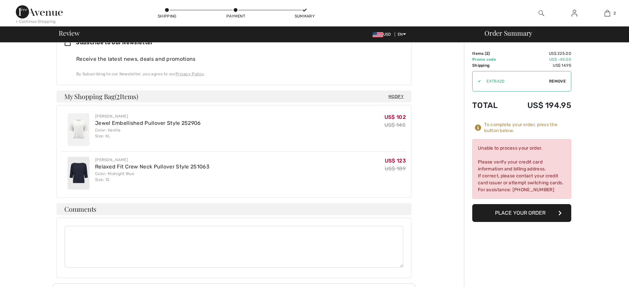
scroll to position [0, 0]
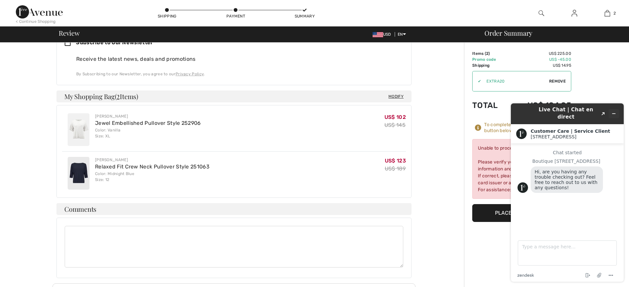
click at [616, 110] on button "Minimize widget" at bounding box center [614, 113] width 11 height 9
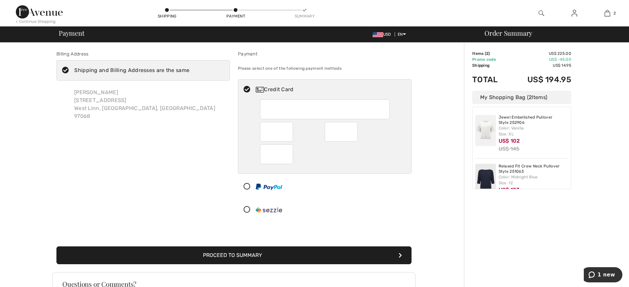
click at [353, 135] on div at bounding box center [341, 132] width 33 height 20
radio input "true"
click at [239, 254] on button "Proceed to Summary" at bounding box center [233, 255] width 355 height 18
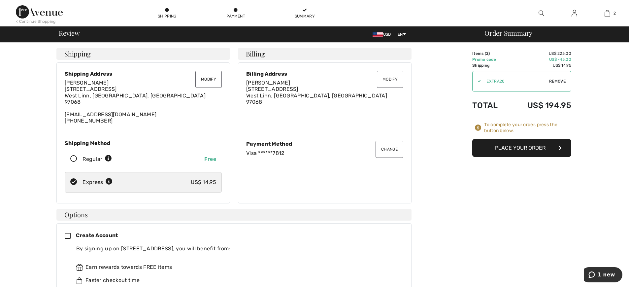
click at [516, 146] on button "Place Your Order" at bounding box center [521, 148] width 99 height 18
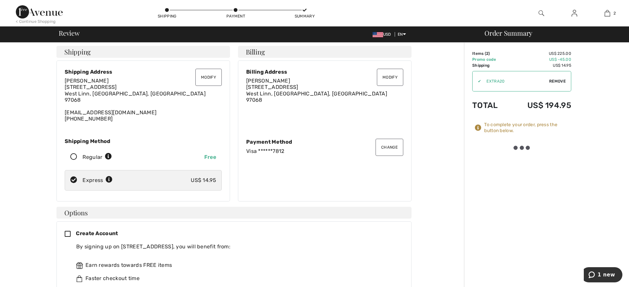
scroll to position [1, 0]
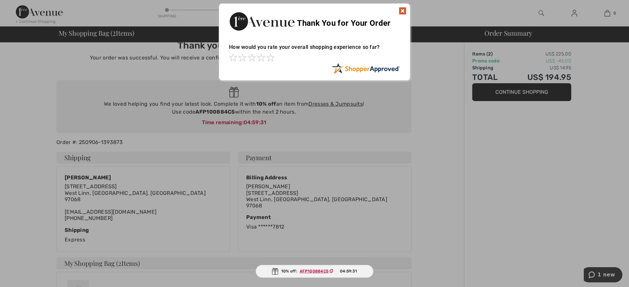
scroll to position [11, 0]
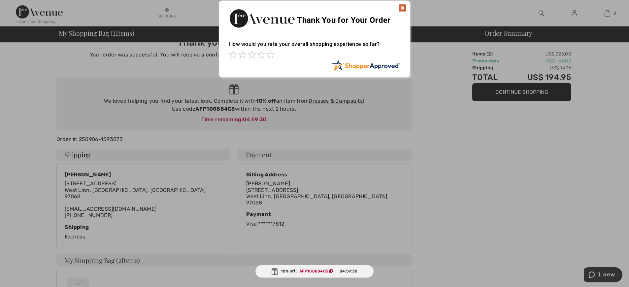
click at [402, 9] on img at bounding box center [403, 8] width 8 height 8
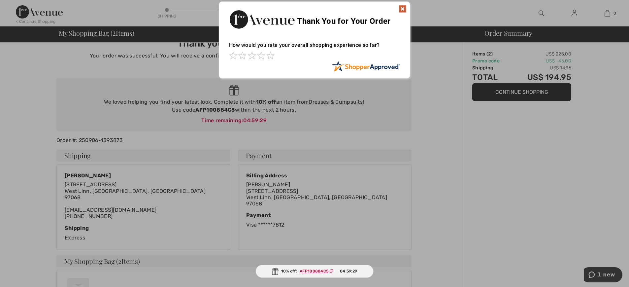
scroll to position [13, 0]
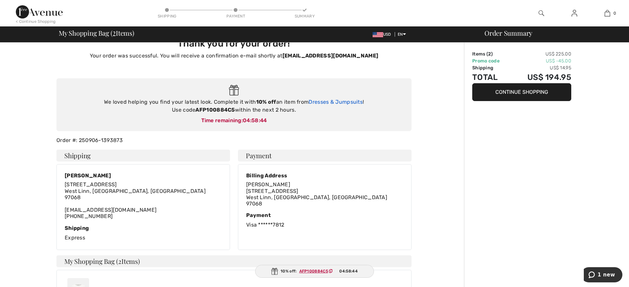
click at [321, 101] on link "Dresses & Jumpsuits" at bounding box center [336, 102] width 54 height 6
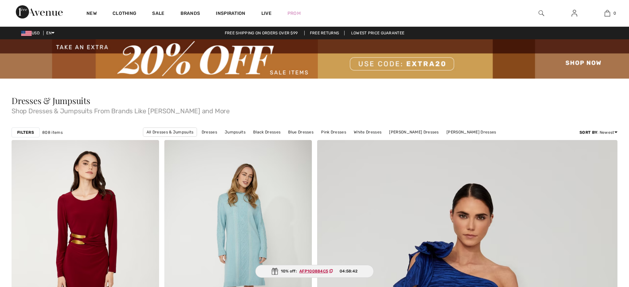
checkbox input "true"
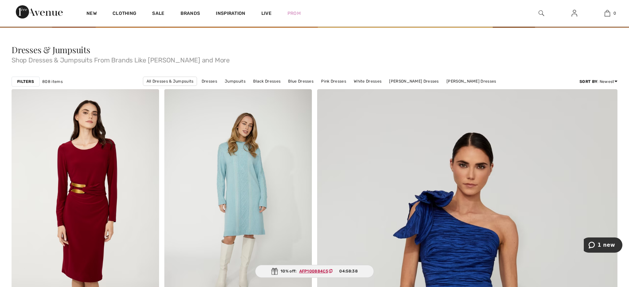
scroll to position [48, 0]
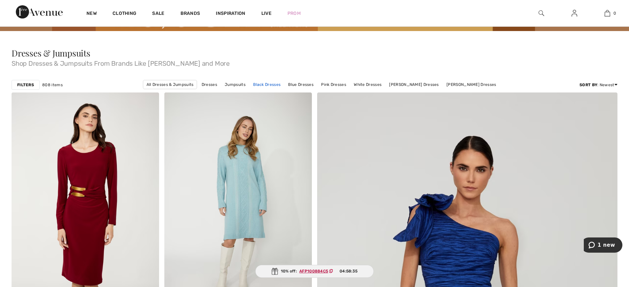
click at [279, 84] on link "Black Dresses" at bounding box center [267, 84] width 34 height 9
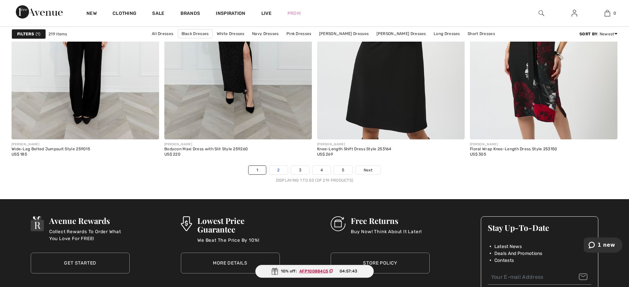
scroll to position [3811, 0]
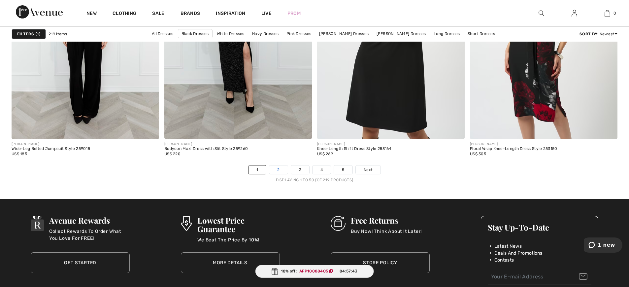
click at [279, 171] on link "2" at bounding box center [278, 169] width 18 height 9
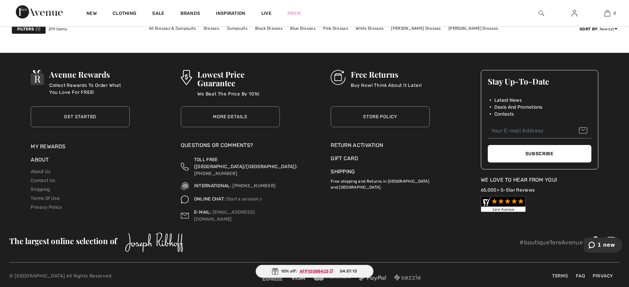
scroll to position [3956, 0]
